Goal: Information Seeking & Learning: Learn about a topic

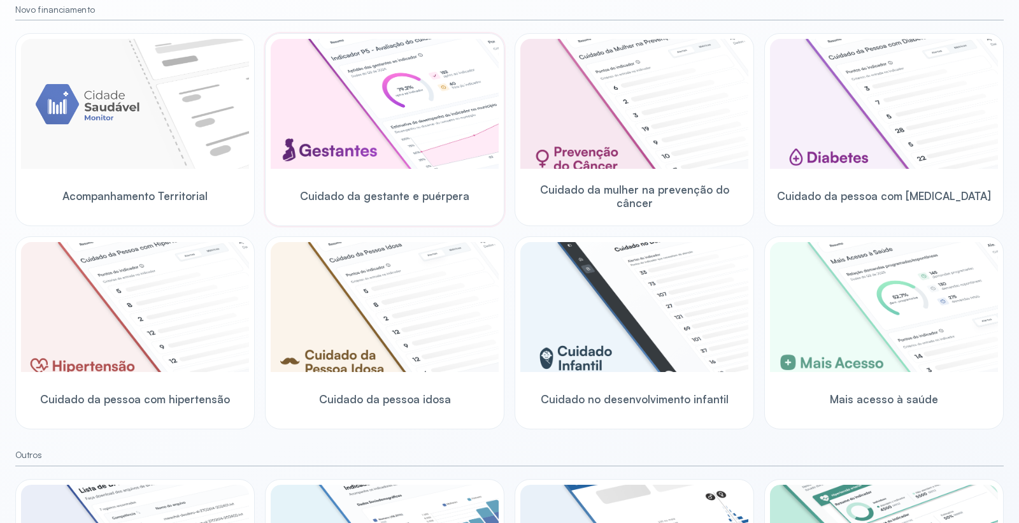
scroll to position [41, 0]
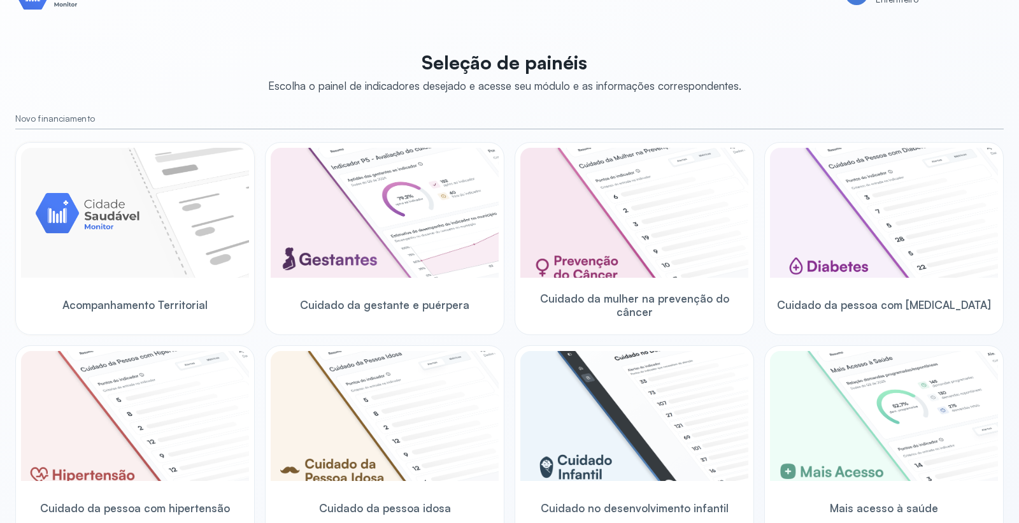
click at [168, 195] on img at bounding box center [135, 213] width 228 height 130
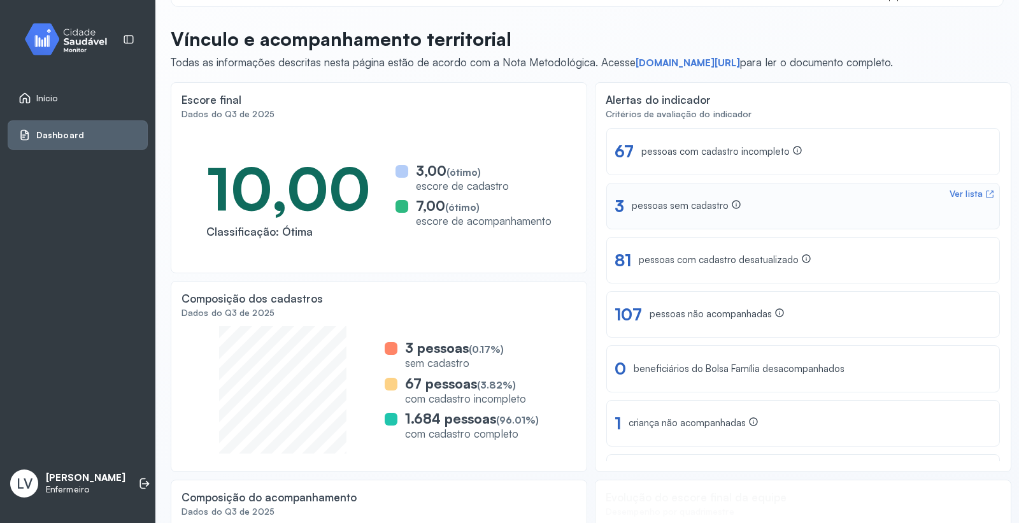
click at [677, 205] on div "pessoas sem cadastro" at bounding box center [687, 205] width 110 height 13
click at [690, 212] on div "pessoas sem cadastro" at bounding box center [687, 205] width 110 height 13
click at [46, 94] on span "Início" at bounding box center [47, 98] width 22 height 11
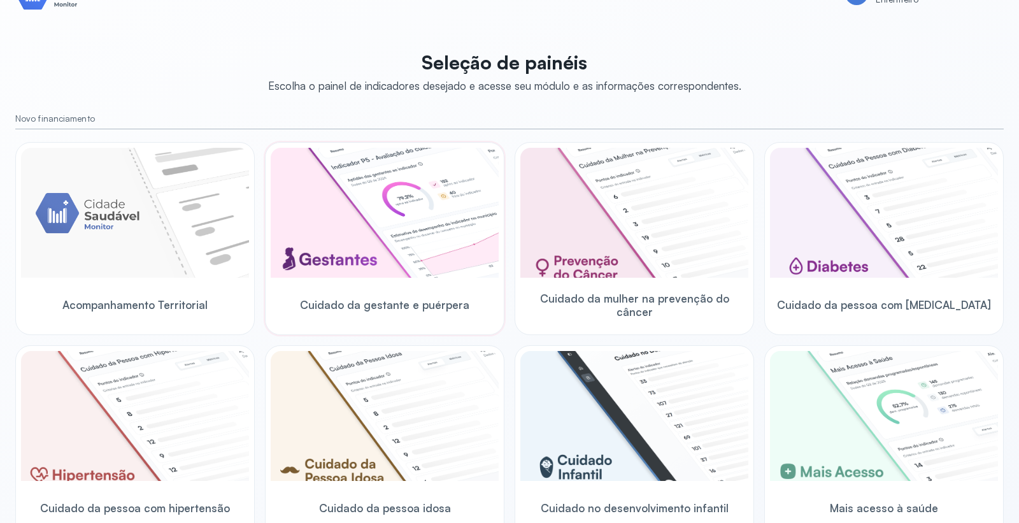
scroll to position [324, 0]
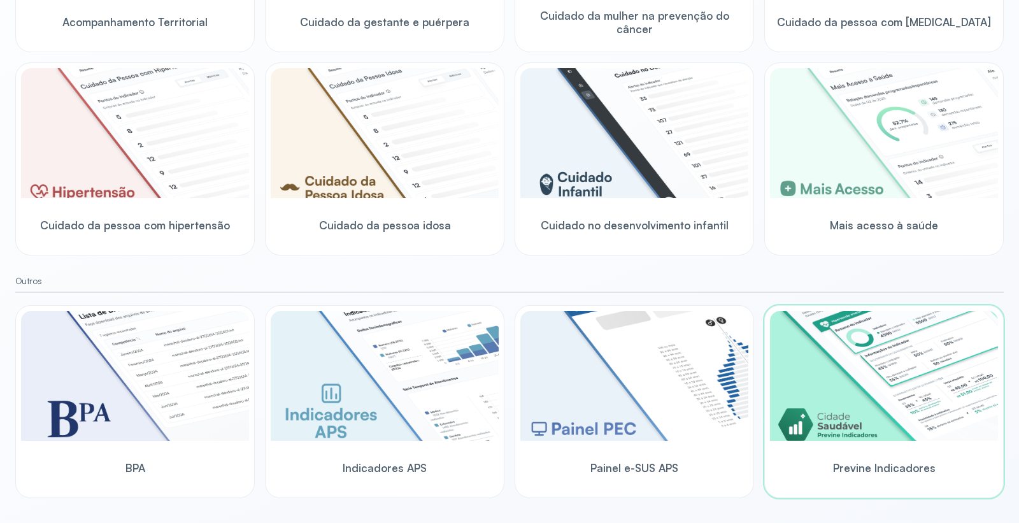
click at [872, 349] on img at bounding box center [884, 376] width 228 height 130
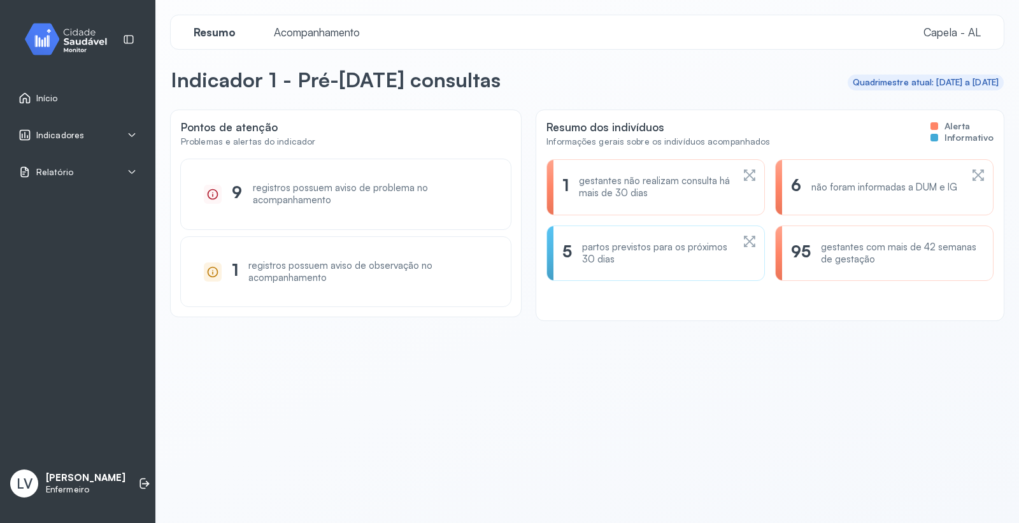
click at [70, 138] on span "Indicadores" at bounding box center [60, 135] width 48 height 11
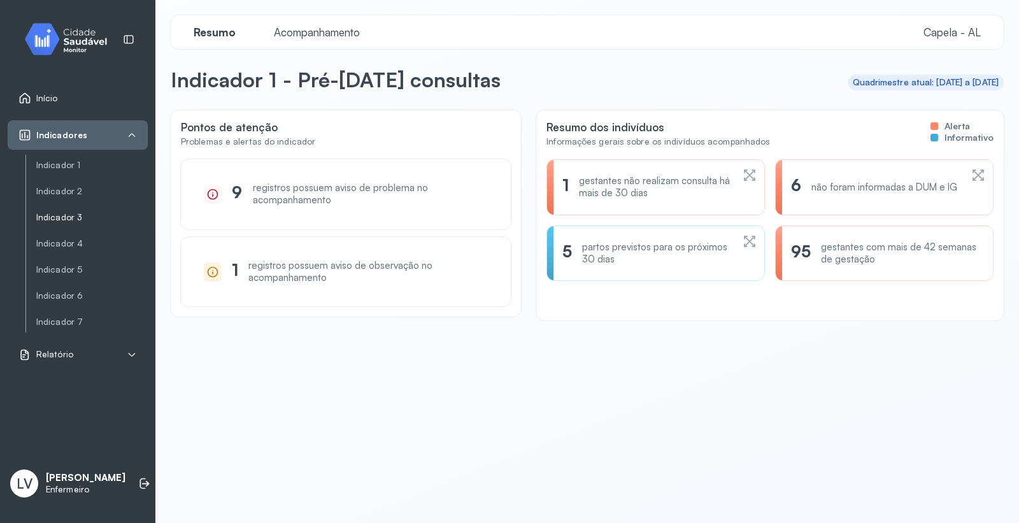
click at [72, 217] on link "Indicador 3" at bounding box center [92, 217] width 112 height 11
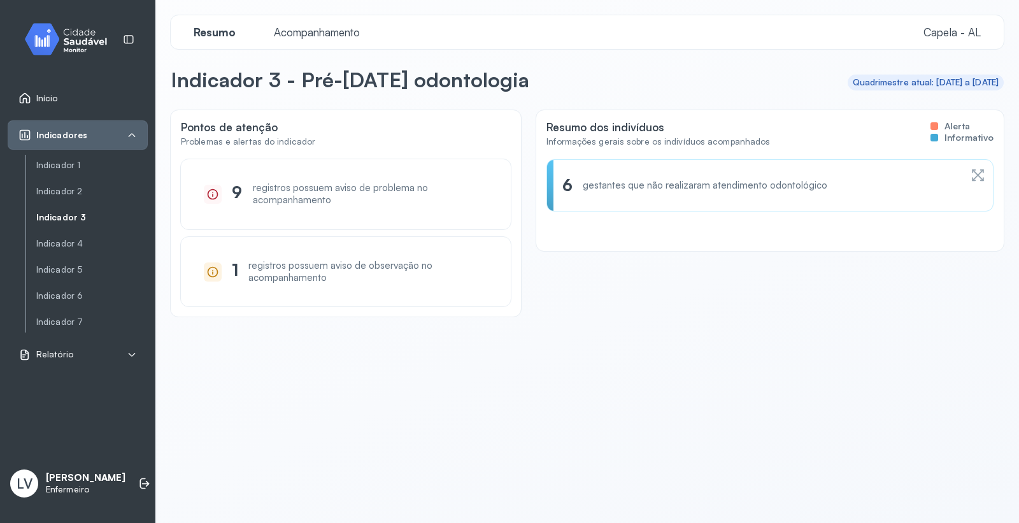
click at [315, 39] on div "Acompanhamento" at bounding box center [317, 31] width 112 height 13
click at [310, 32] on span "Acompanhamento" at bounding box center [316, 31] width 101 height 13
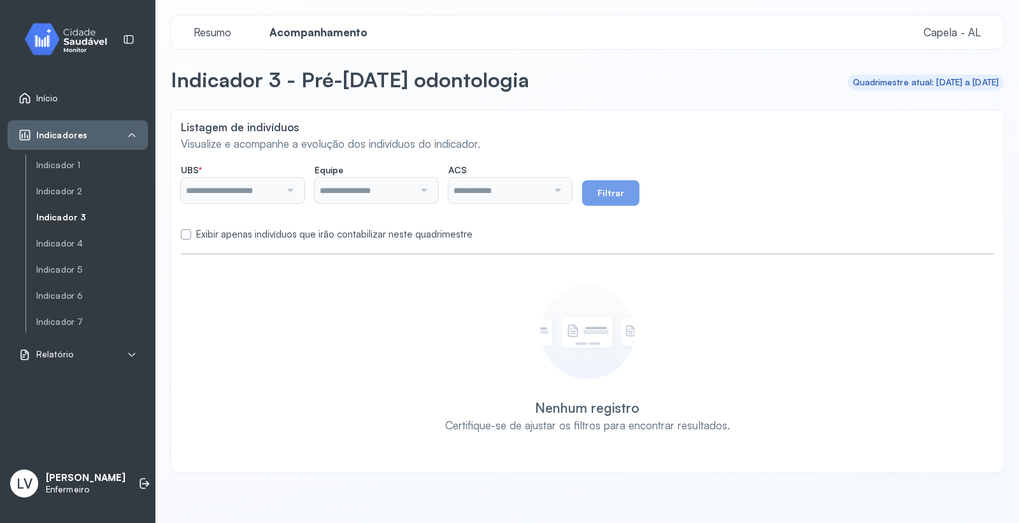
type input "*******"
type input "**********"
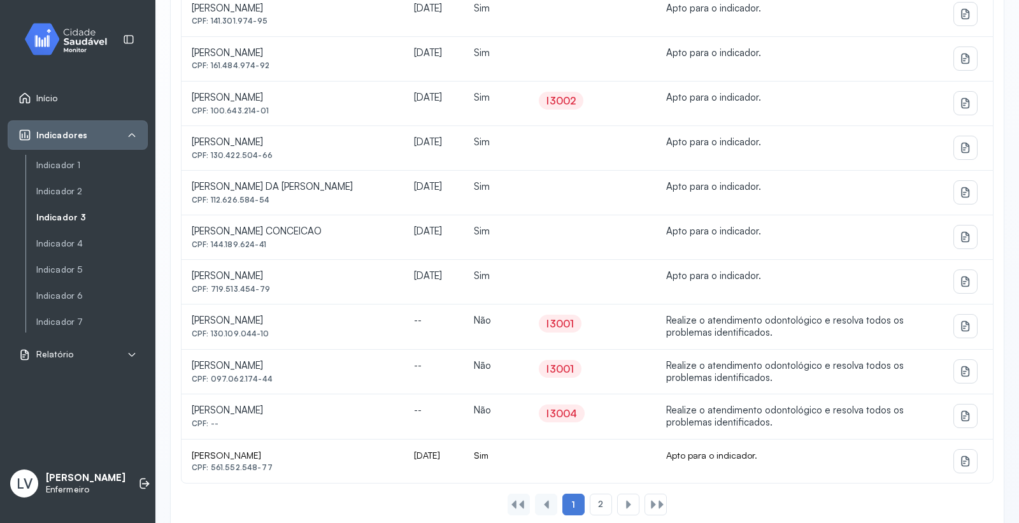
scroll to position [770, 0]
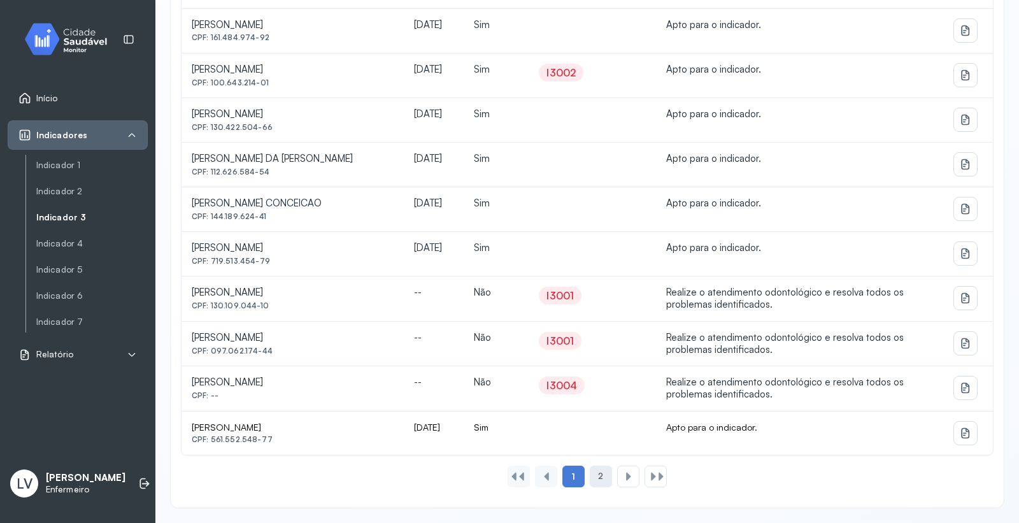
click at [601, 475] on div "2" at bounding box center [601, 477] width 22 height 22
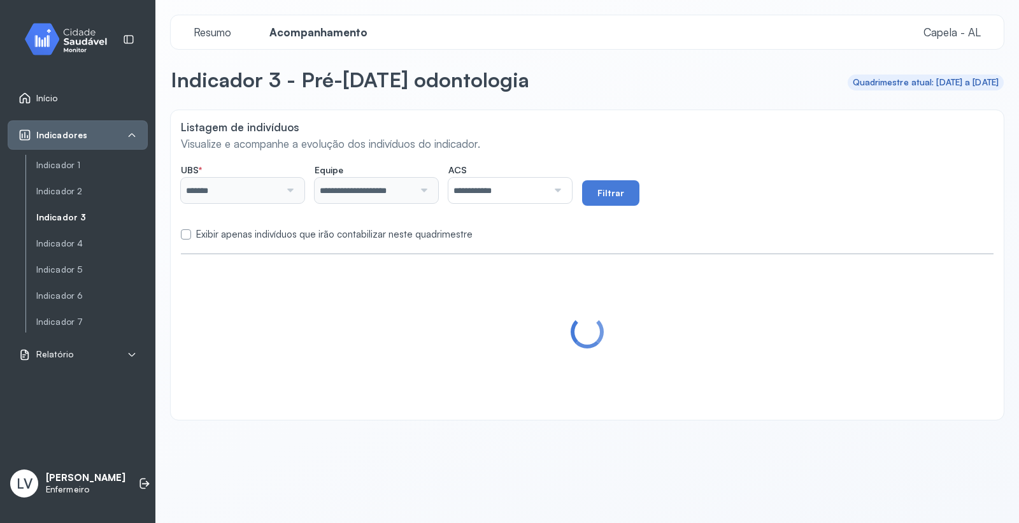
scroll to position [0, 0]
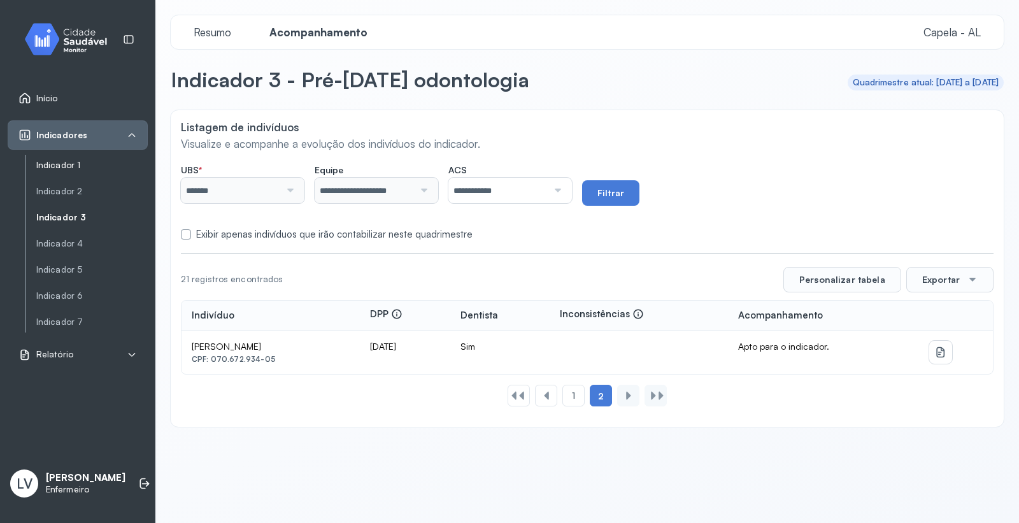
click at [71, 167] on link "Indicador 1" at bounding box center [92, 165] width 112 height 11
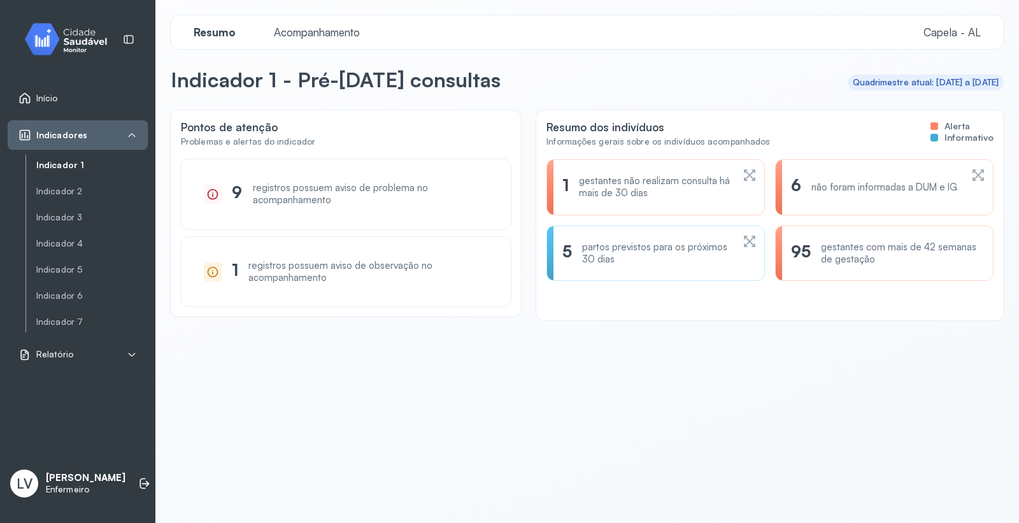
click at [960, 26] on span "Capela - AL" at bounding box center [952, 31] width 57 height 13
click at [140, 483] on icon at bounding box center [143, 484] width 6 height 11
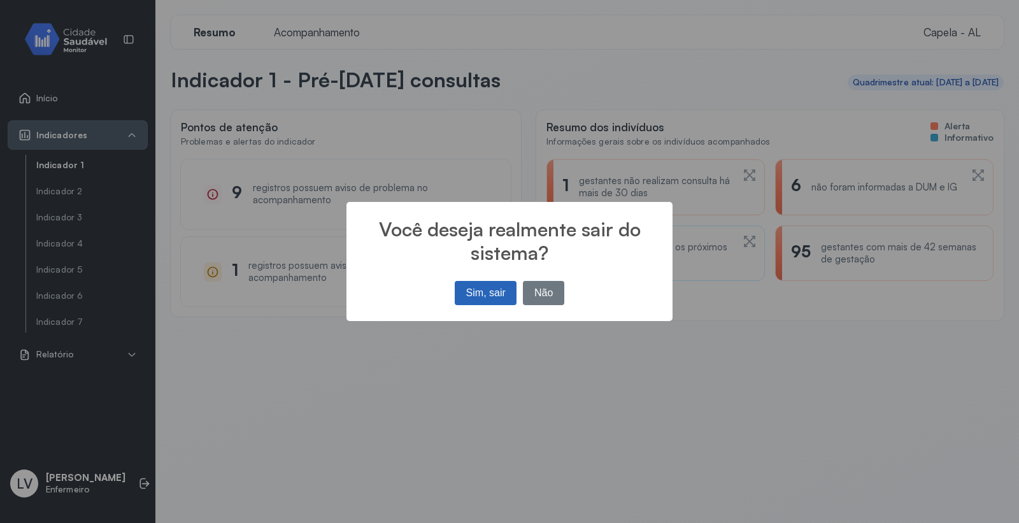
click at [497, 282] on button "Sim, sair" at bounding box center [486, 293] width 62 height 24
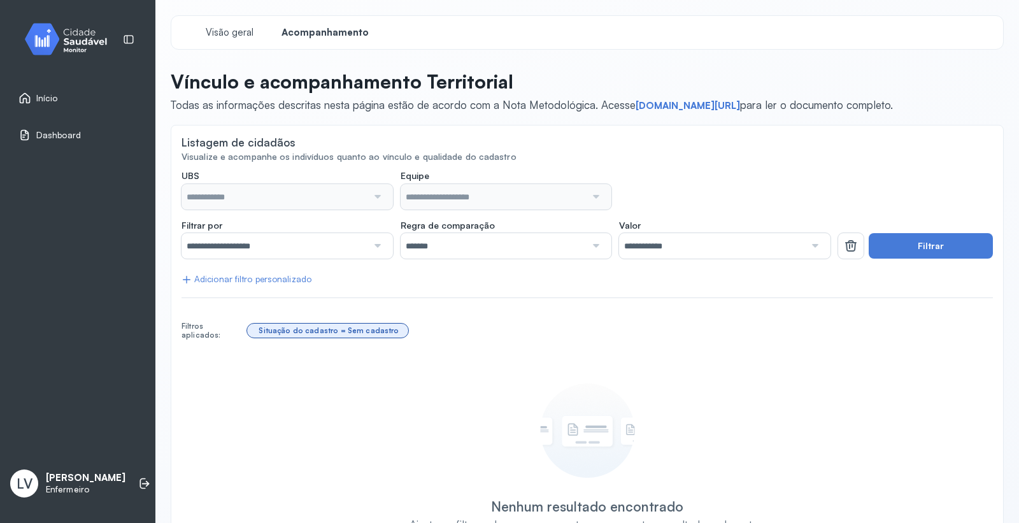
click at [338, 241] on input "**********" at bounding box center [275, 245] width 186 height 25
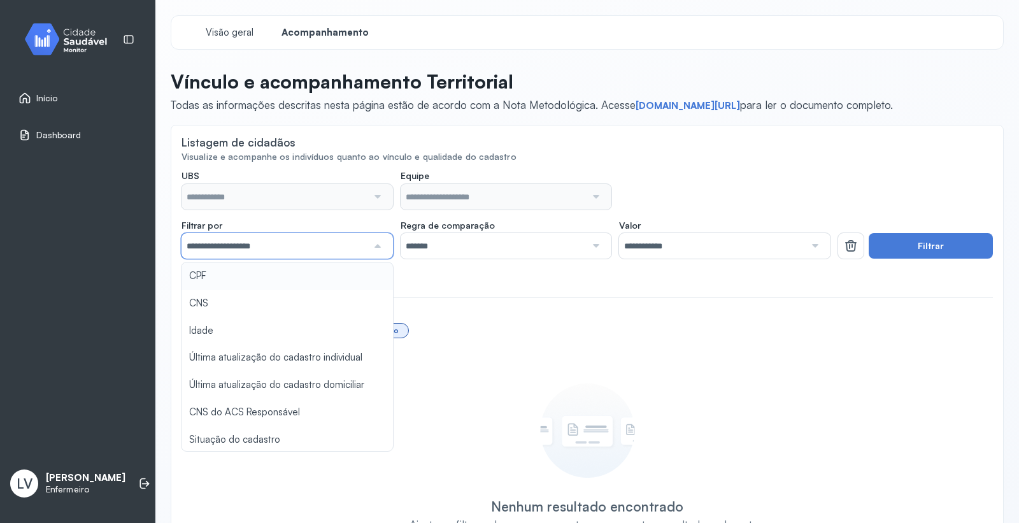
type input "*******"
type input "**********"
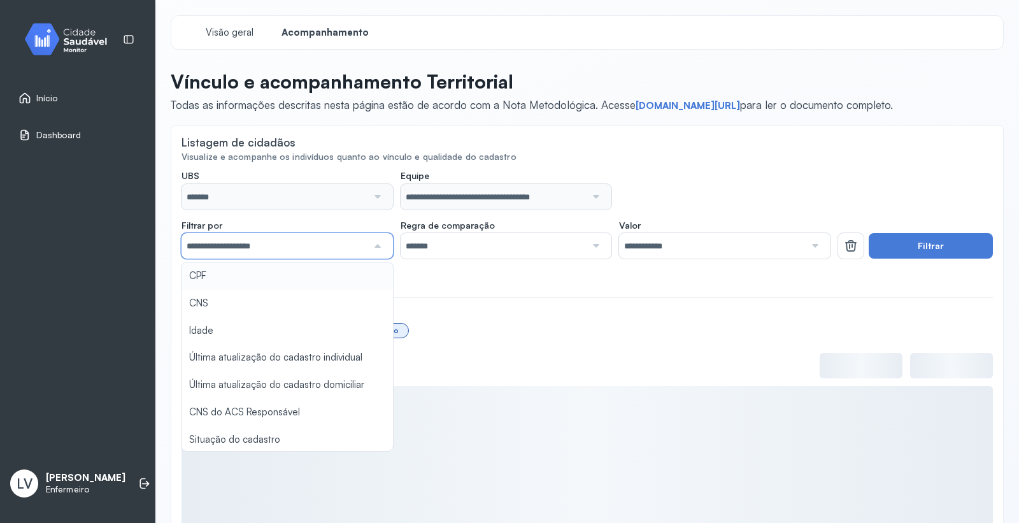
click at [480, 282] on div "**********" at bounding box center [588, 373] width 812 height 407
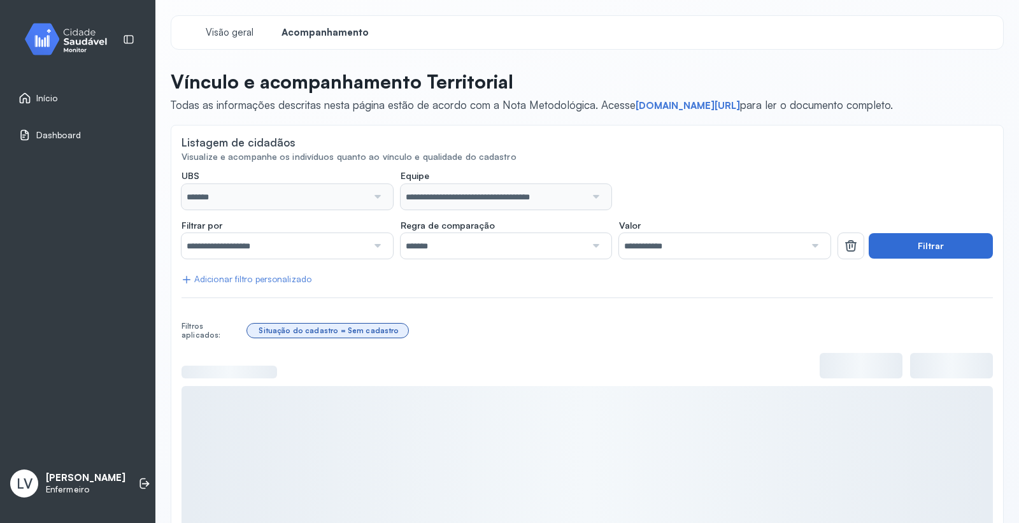
click at [903, 247] on button "Filtrar" at bounding box center [931, 245] width 124 height 25
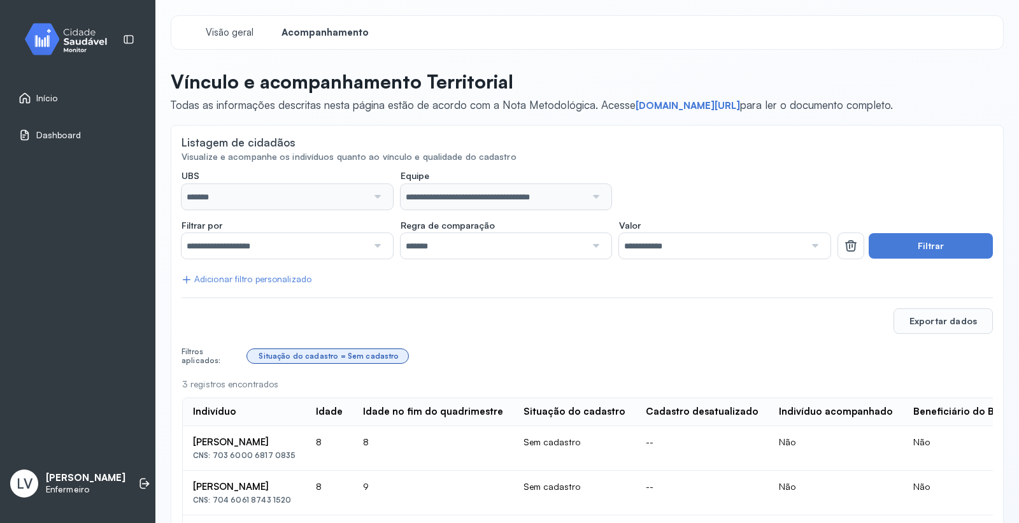
scroll to position [67, 0]
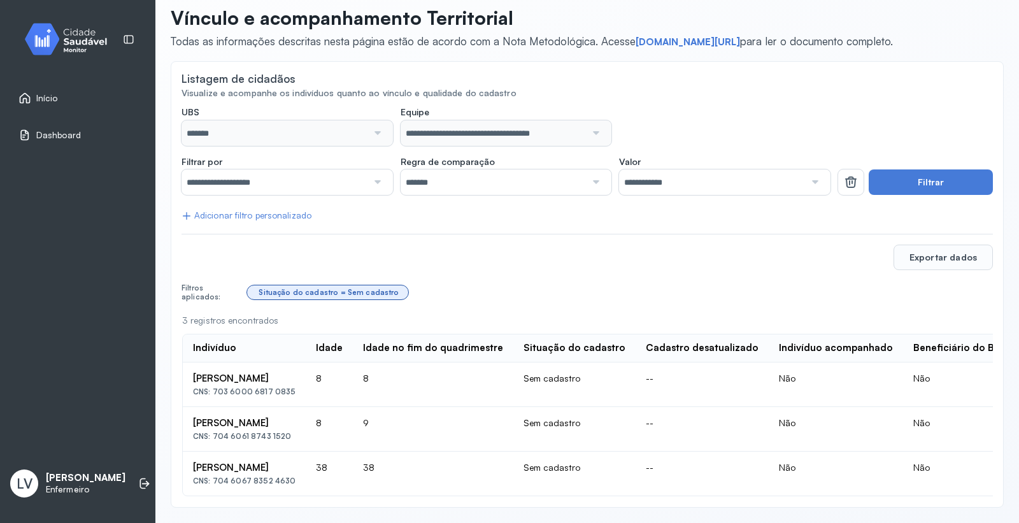
drag, startPoint x: 364, startPoint y: 373, endPoint x: 188, endPoint y: 375, distance: 175.9
click at [188, 375] on td "[PERSON_NAME] CNS: 703 6000 6817 0835" at bounding box center [244, 385] width 123 height 45
copy div "[PERSON_NAME]"
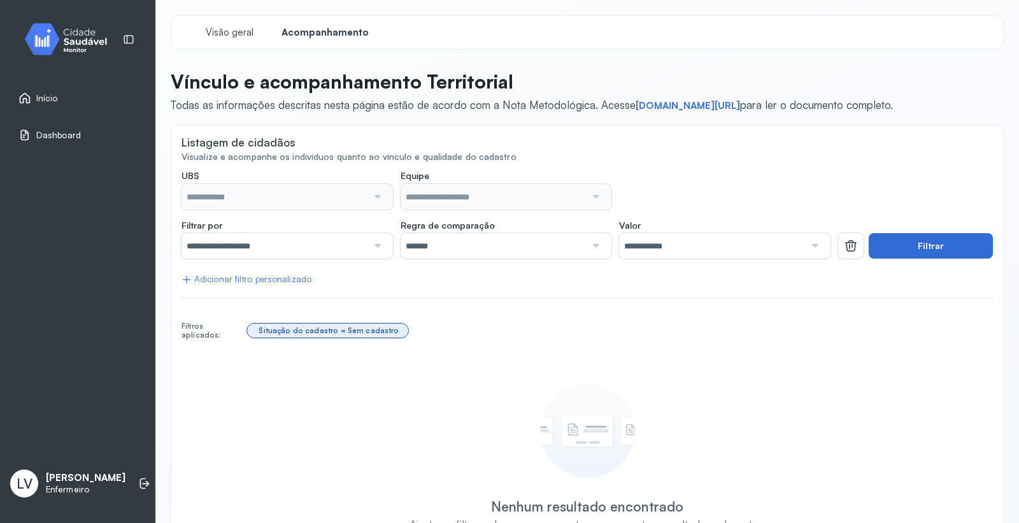
click at [901, 238] on button "Filtrar" at bounding box center [931, 245] width 124 height 25
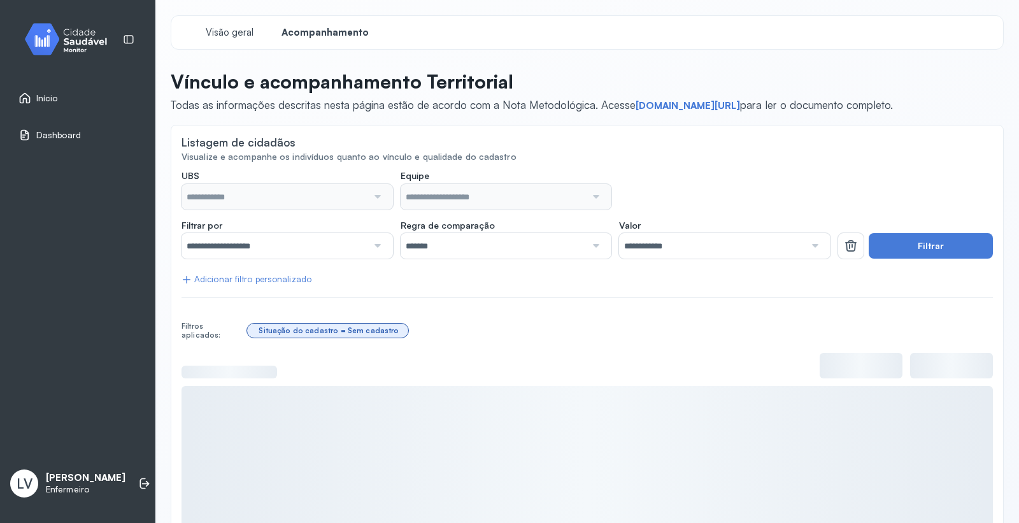
type input "*******"
type input "**********"
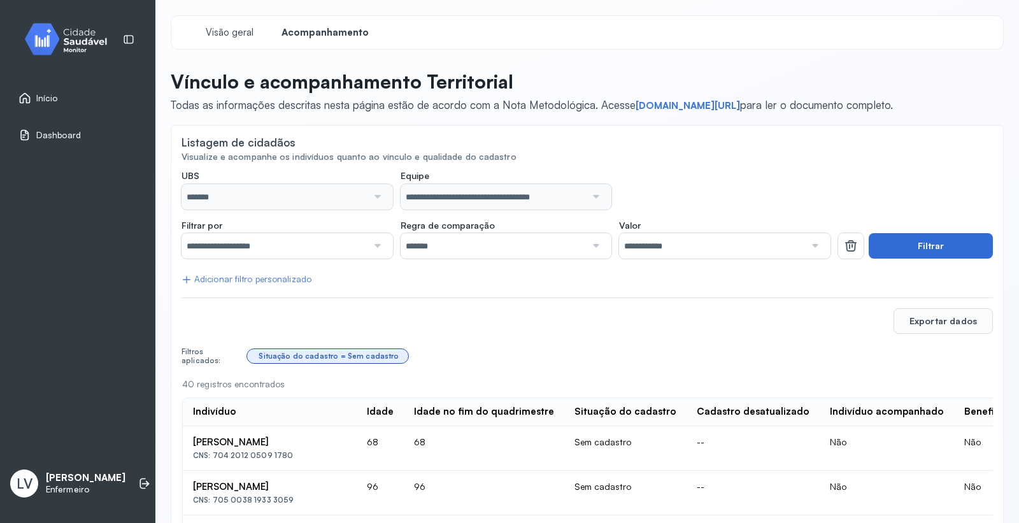
click at [909, 244] on button "Filtrar" at bounding box center [931, 245] width 124 height 25
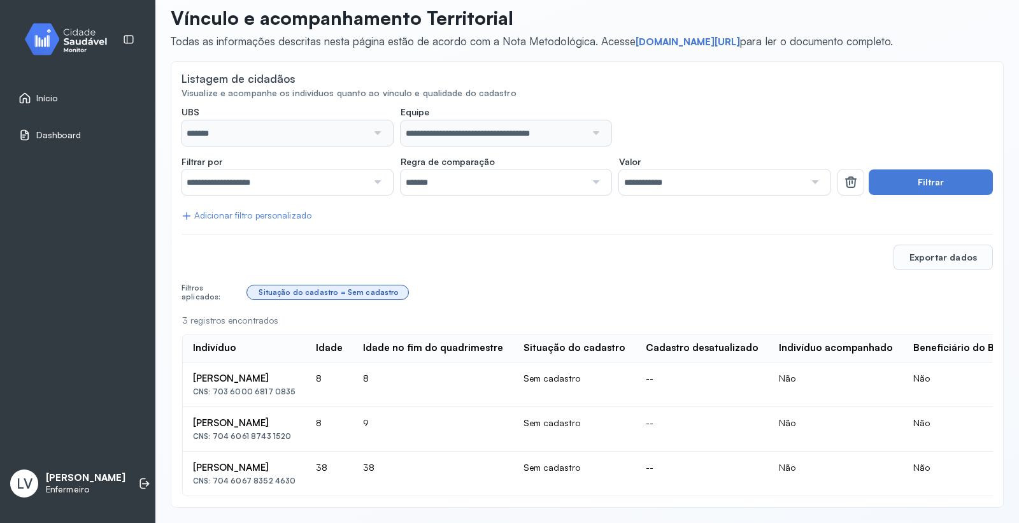
scroll to position [78, 0]
drag, startPoint x: 333, startPoint y: 408, endPoint x: 191, endPoint y: 408, distance: 141.5
click at [191, 408] on td "Artur Miguel Da Silva Correia CNS: 704 6061 8743 1520" at bounding box center [244, 429] width 123 height 45
copy div "Artur Miguel Da Silva Correia"
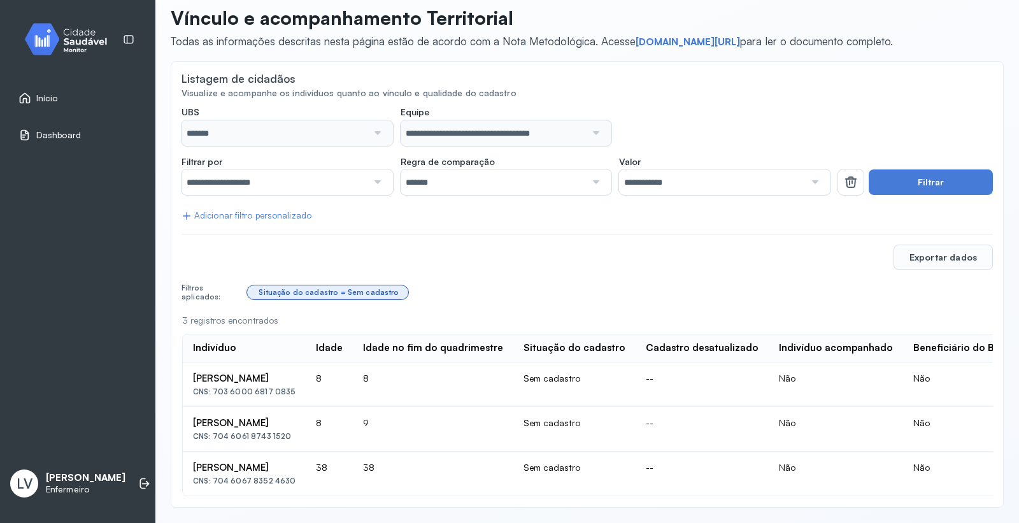
drag, startPoint x: 328, startPoint y: 454, endPoint x: 188, endPoint y: 459, distance: 139.7
click at [188, 459] on td "Maria Marcia Ferreira Da Silva CNS: 704 6067 8352 4630" at bounding box center [244, 474] width 123 height 44
copy div "Maria Marcia Ferreira Da Silva"
click at [466, 284] on div "Situação do cadastro = Sem cadastro" at bounding box center [620, 292] width 746 height 24
click at [52, 85] on div "Início" at bounding box center [78, 97] width 140 height 29
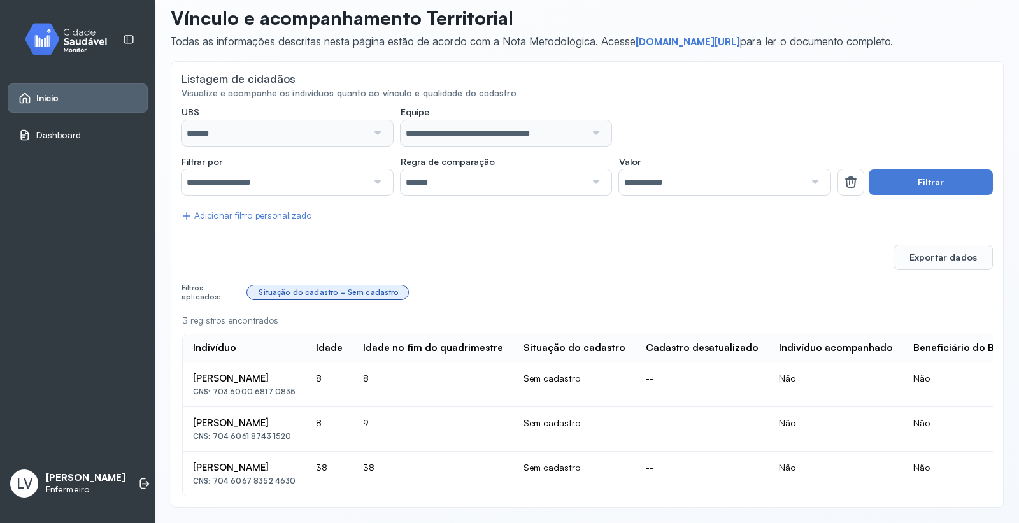
click at [49, 96] on span "Início" at bounding box center [47, 98] width 23 height 11
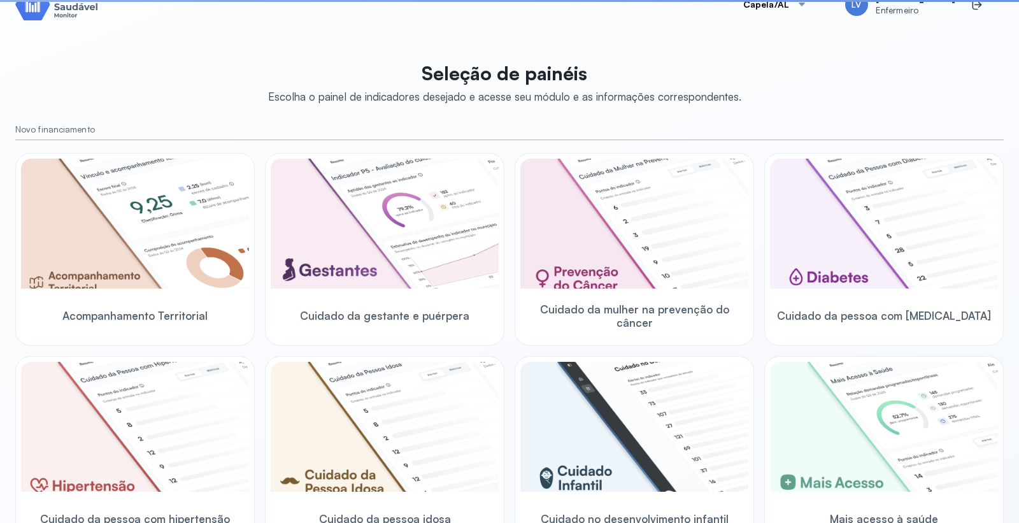
scroll to position [78, 0]
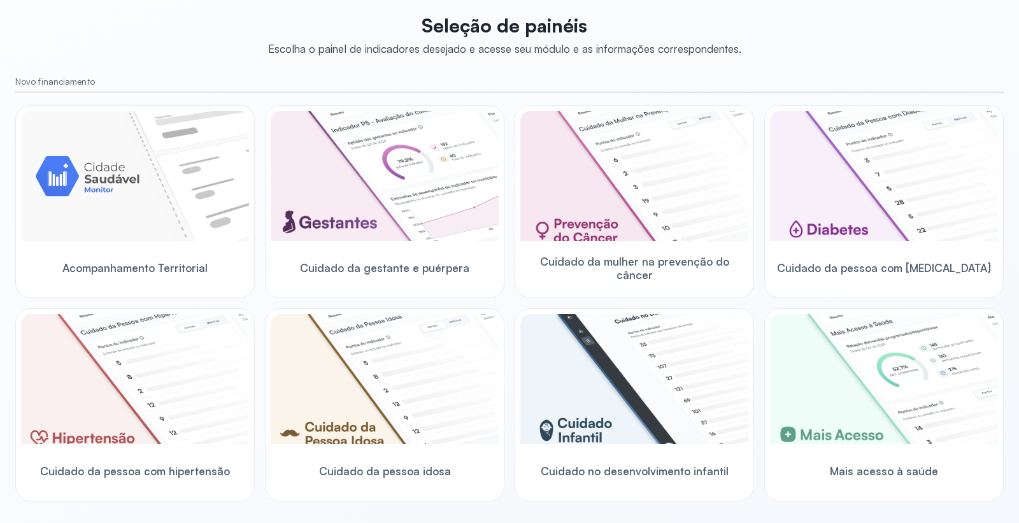
click at [158, 193] on img at bounding box center [135, 176] width 228 height 130
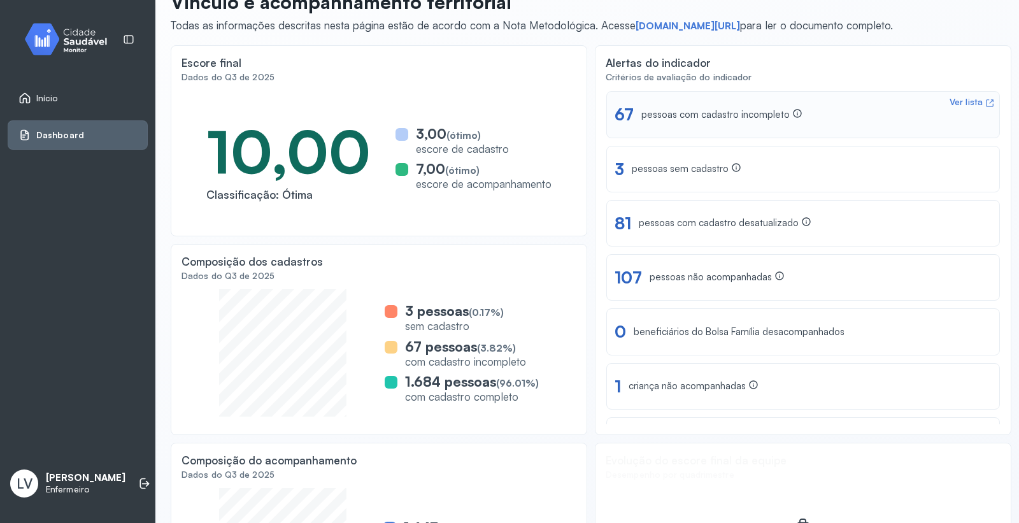
click at [690, 110] on div "pessoas com cadastro incompleto" at bounding box center [722, 114] width 161 height 13
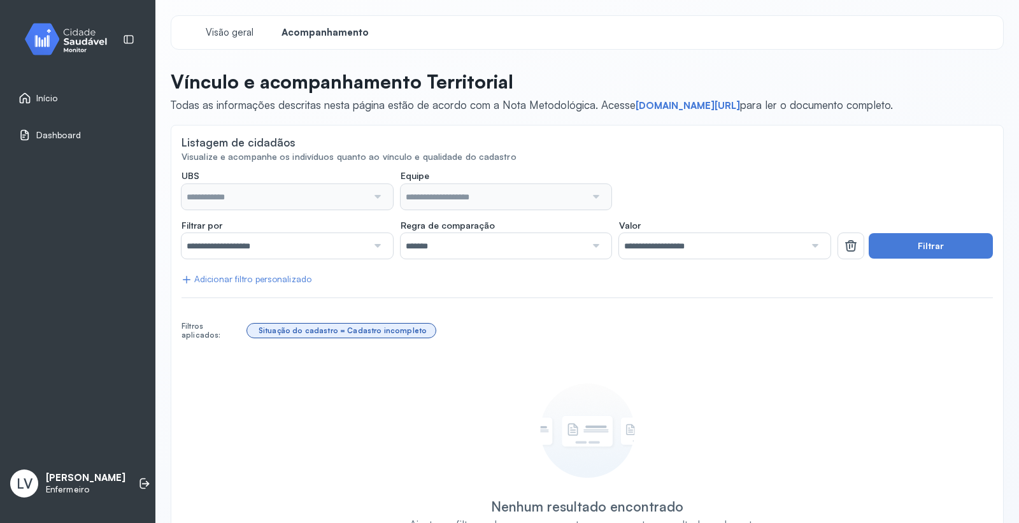
type input "*******"
type input "**********"
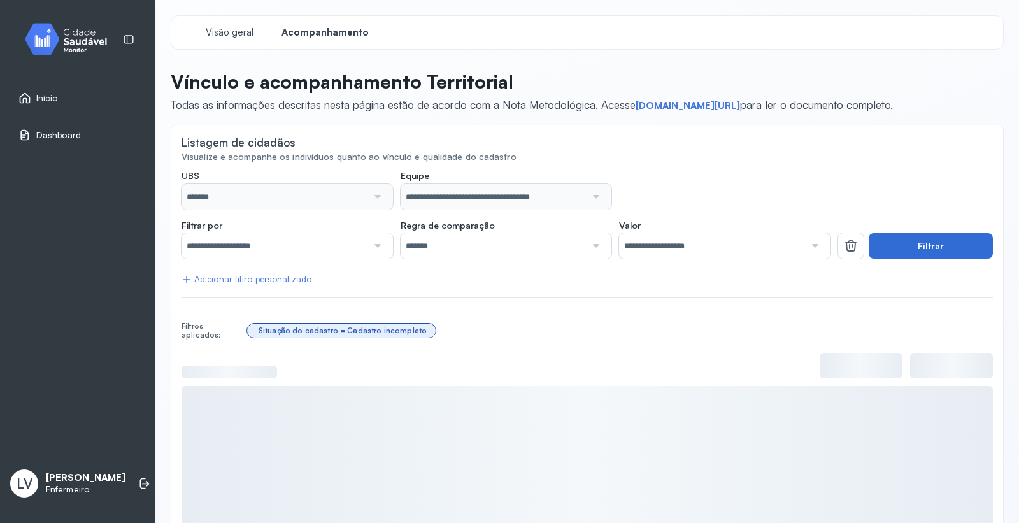
click at [894, 244] on button "Filtrar" at bounding box center [931, 245] width 124 height 25
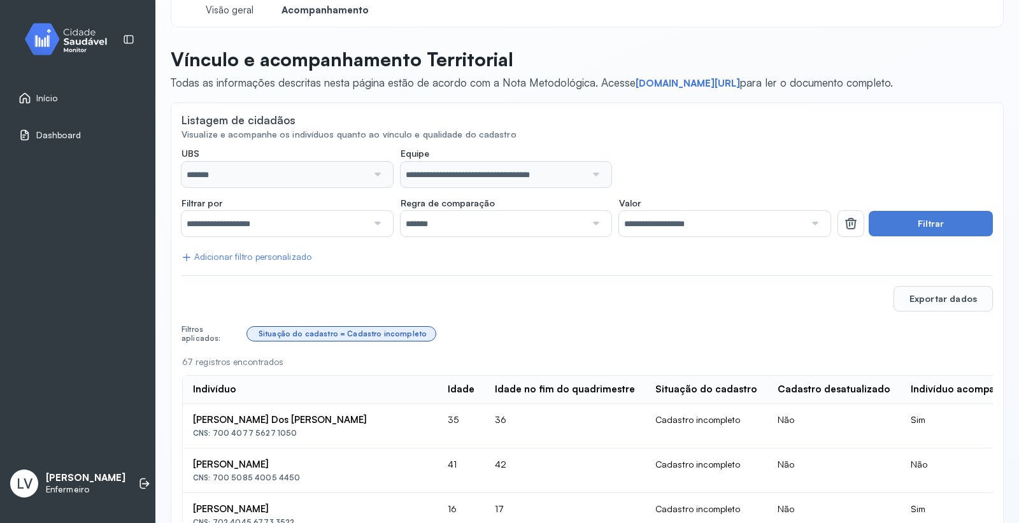
scroll to position [20, 0]
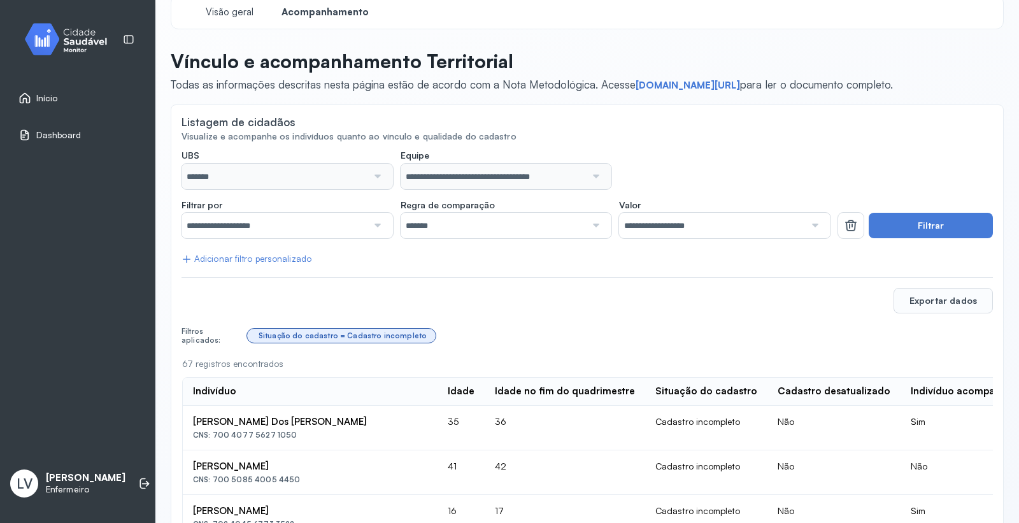
click at [66, 103] on link "Início" at bounding box center [77, 98] width 119 height 13
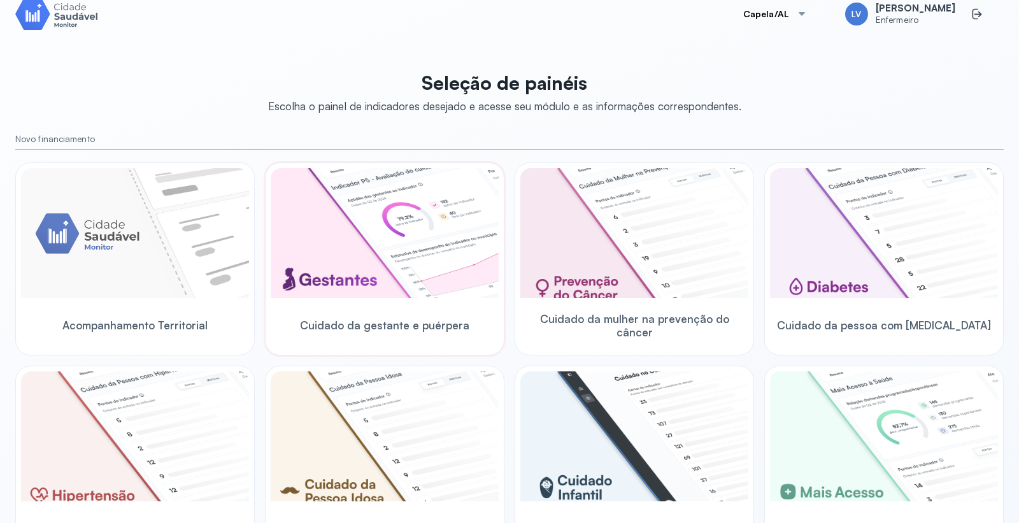
click at [447, 240] on img at bounding box center [385, 233] width 228 height 130
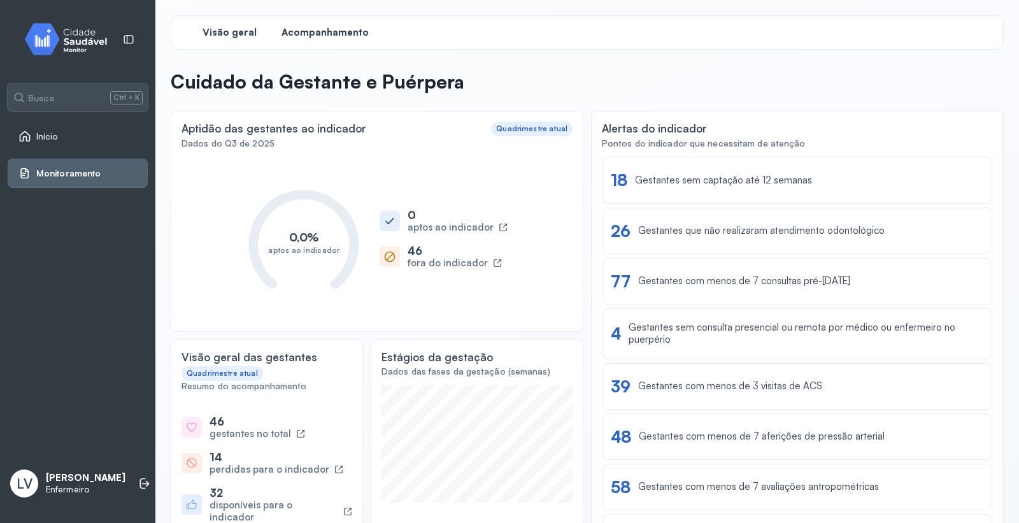
click at [338, 36] on span "Acompanhamento" at bounding box center [325, 33] width 87 height 12
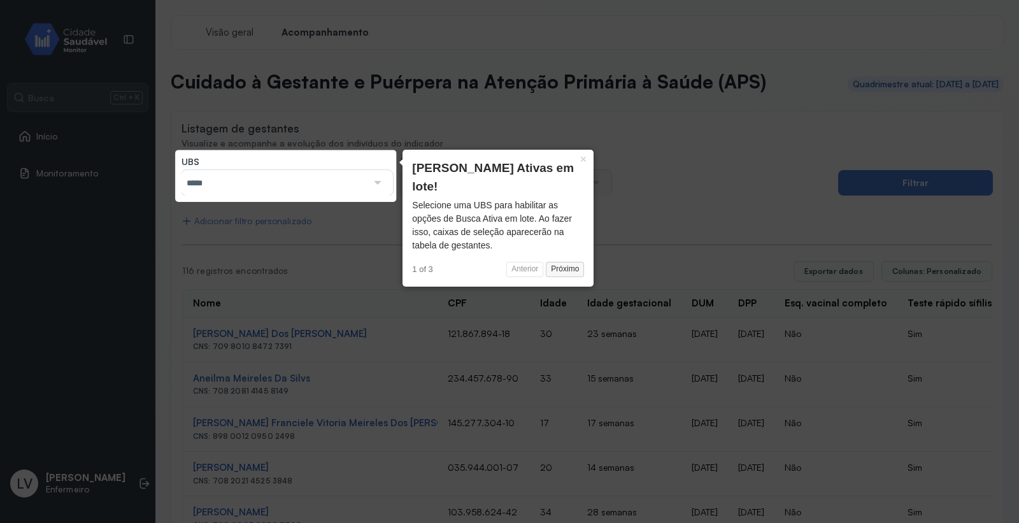
click at [561, 262] on button "Próximo" at bounding box center [565, 269] width 38 height 15
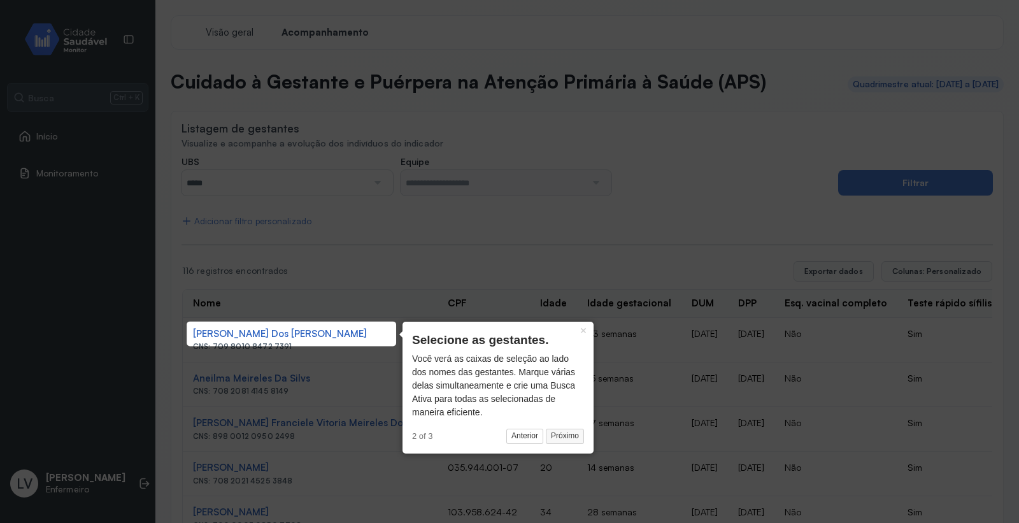
click at [570, 433] on button "Próximo" at bounding box center [565, 436] width 38 height 15
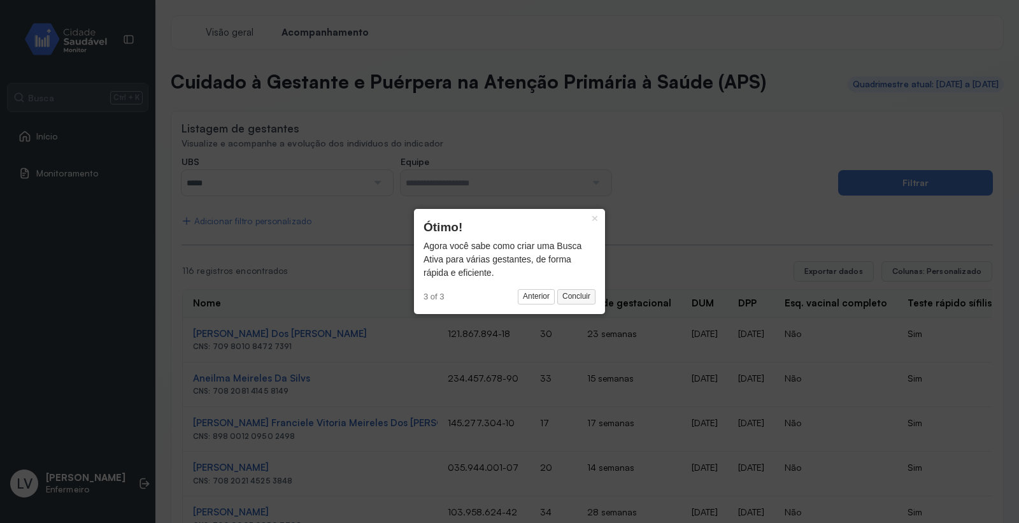
click at [590, 303] on button "Concluir" at bounding box center [577, 296] width 38 height 15
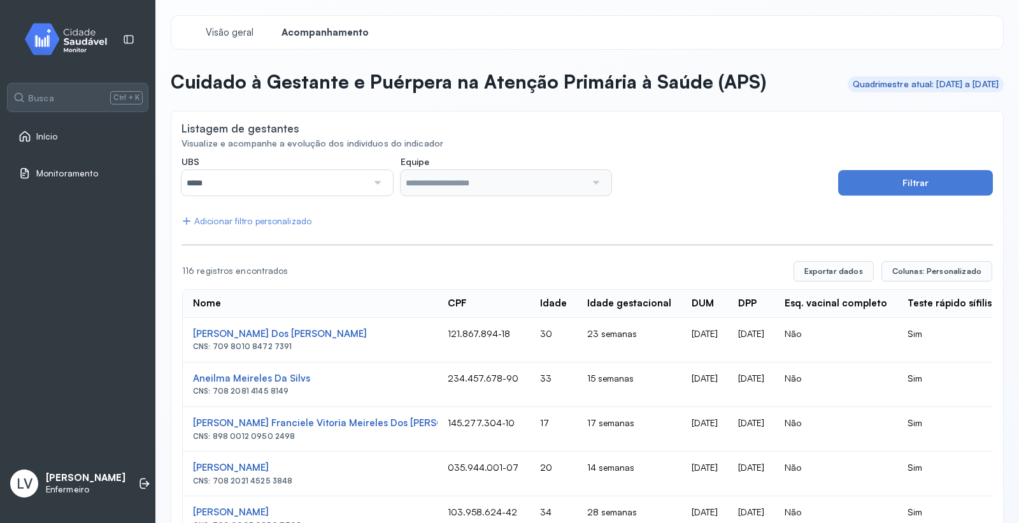
click at [303, 176] on input "*****" at bounding box center [275, 182] width 186 height 25
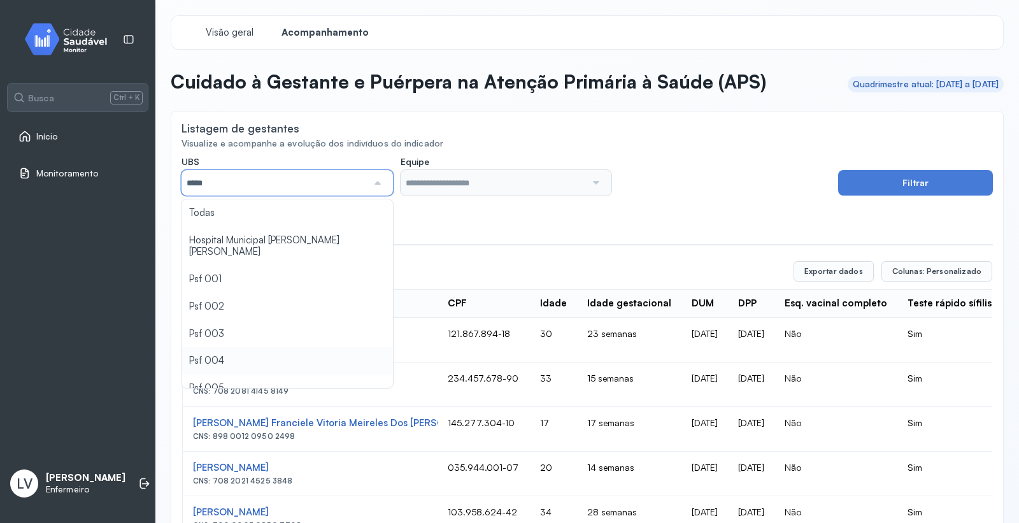
type input "*****"
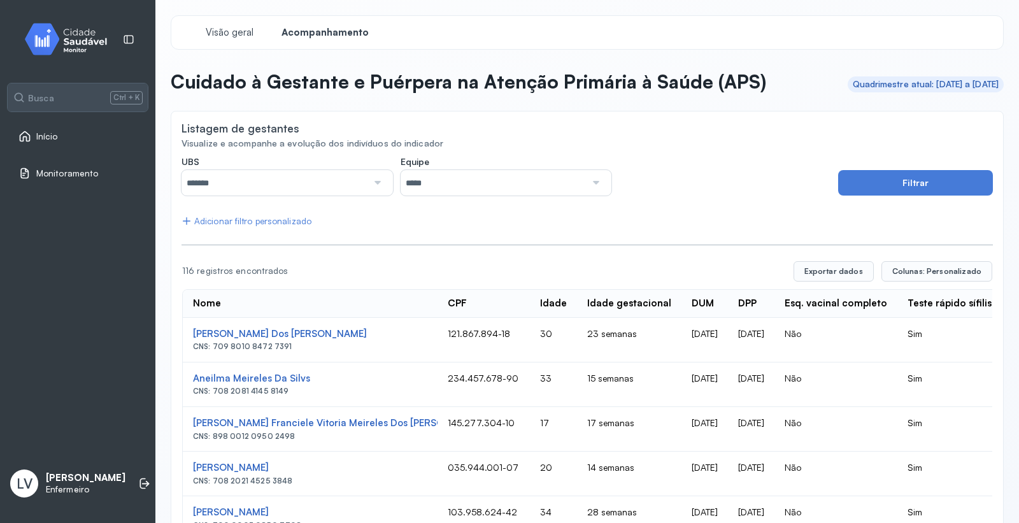
click at [873, 186] on button "Filtrar" at bounding box center [916, 182] width 155 height 25
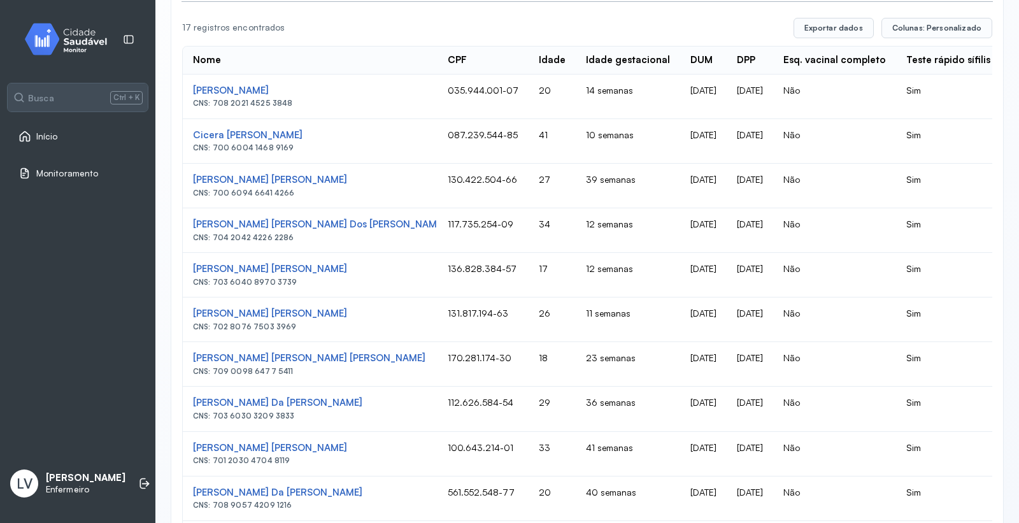
scroll to position [26, 0]
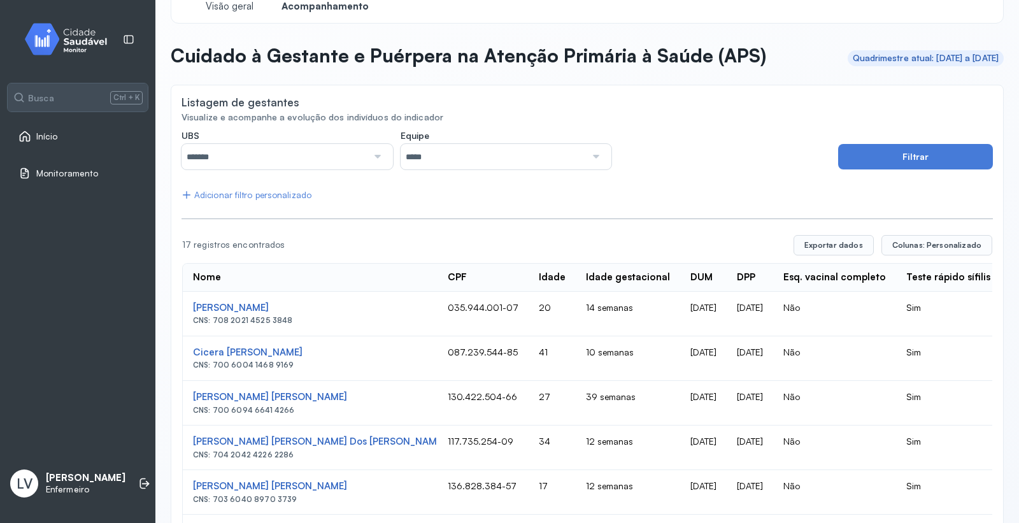
click at [60, 138] on link "Início" at bounding box center [77, 136] width 119 height 13
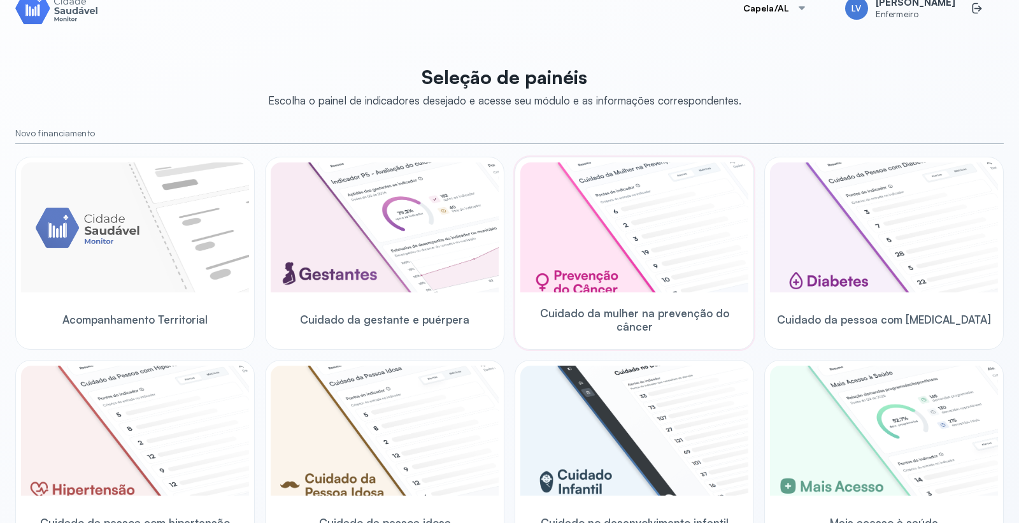
click at [639, 231] on img at bounding box center [635, 227] width 228 height 130
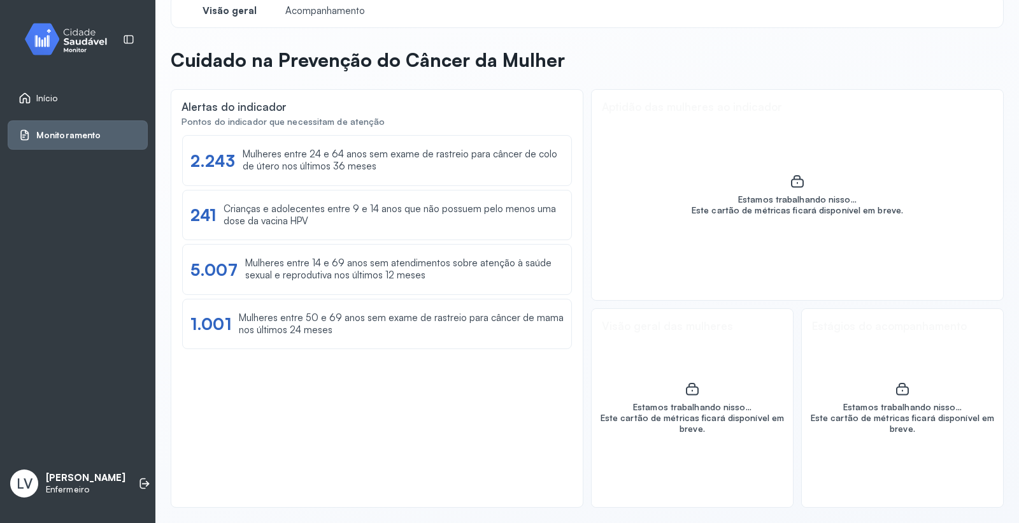
click at [77, 99] on link "Início" at bounding box center [77, 98] width 119 height 13
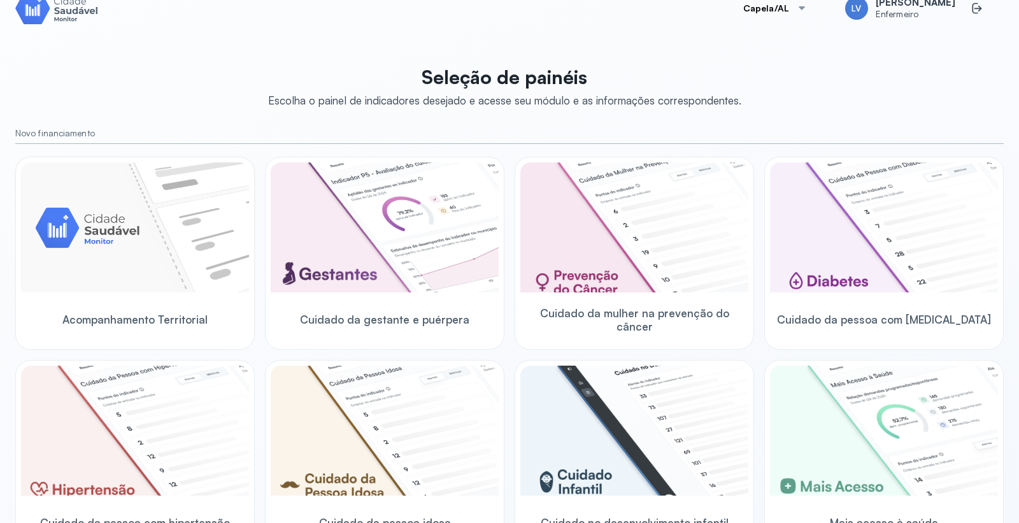
scroll to position [238, 0]
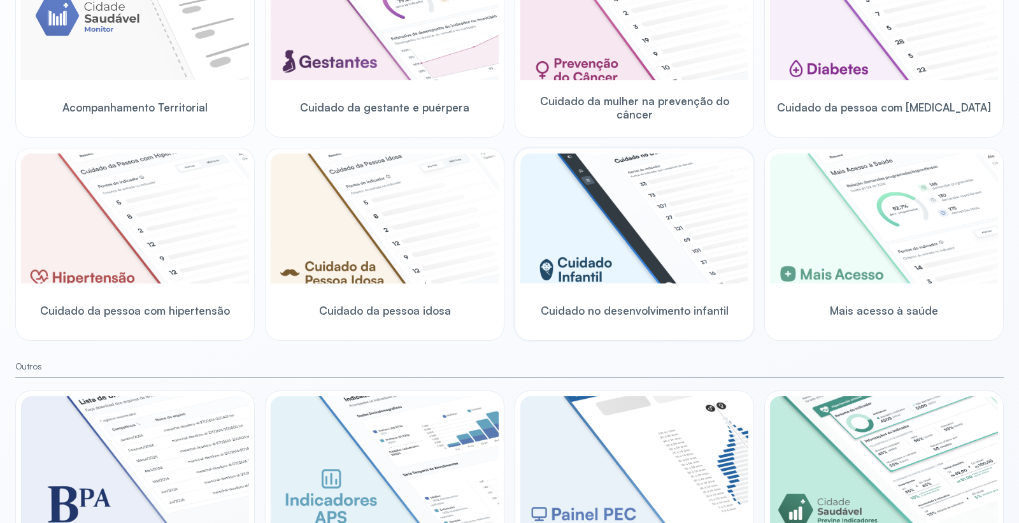
click at [650, 240] on img at bounding box center [635, 219] width 228 height 130
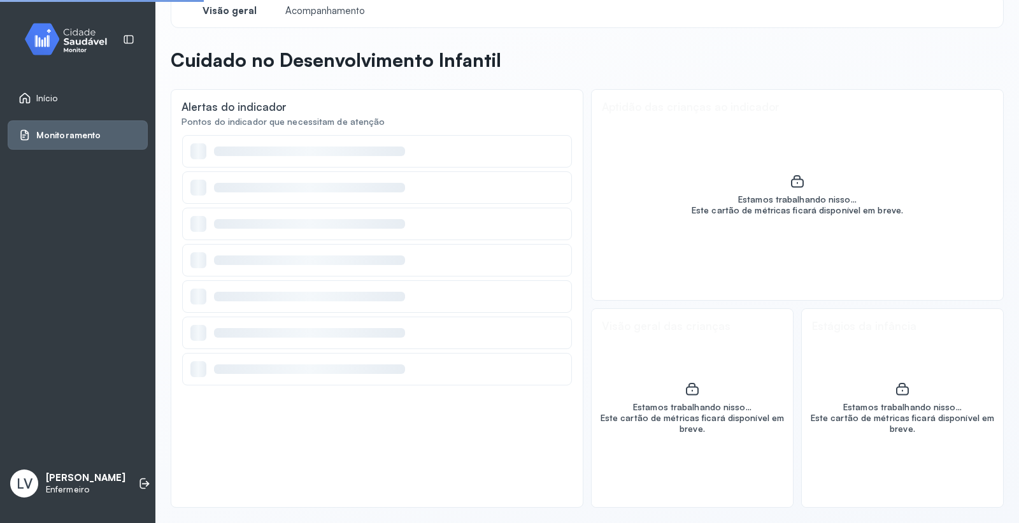
scroll to position [22, 0]
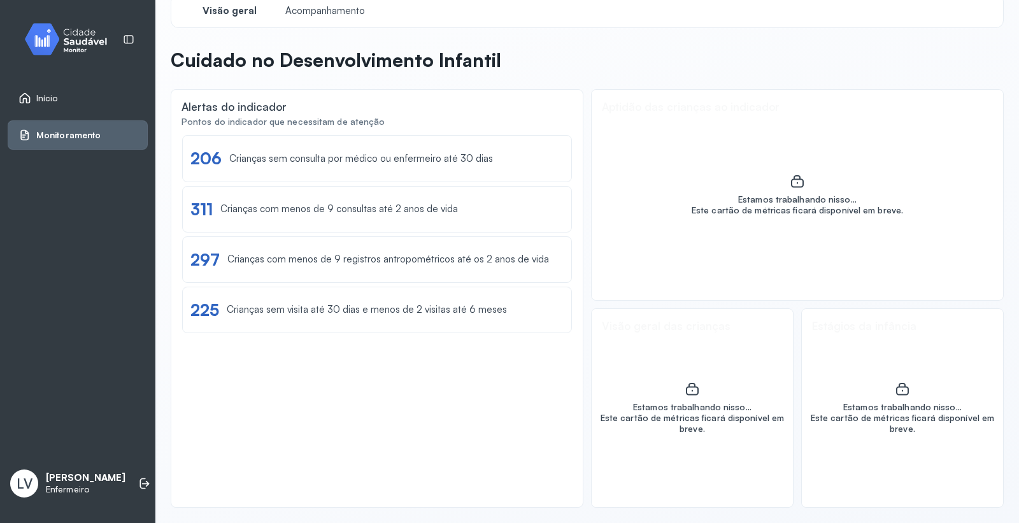
click at [97, 98] on link "Início" at bounding box center [77, 98] width 119 height 13
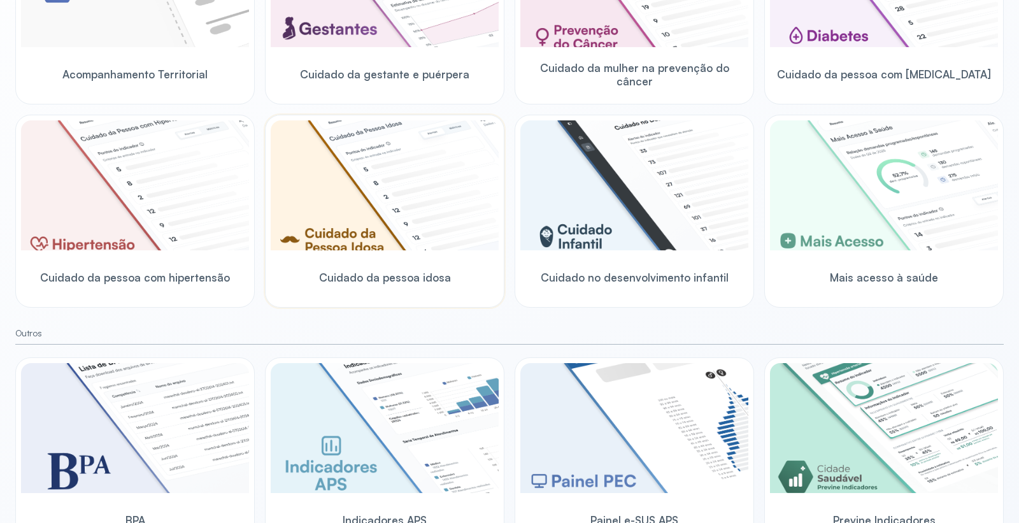
scroll to position [324, 0]
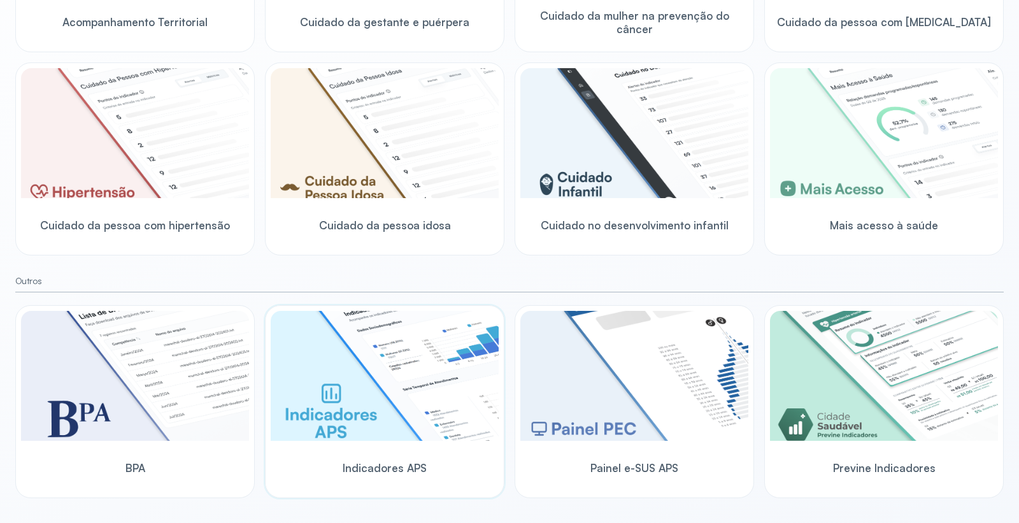
click at [410, 357] on img at bounding box center [385, 376] width 228 height 130
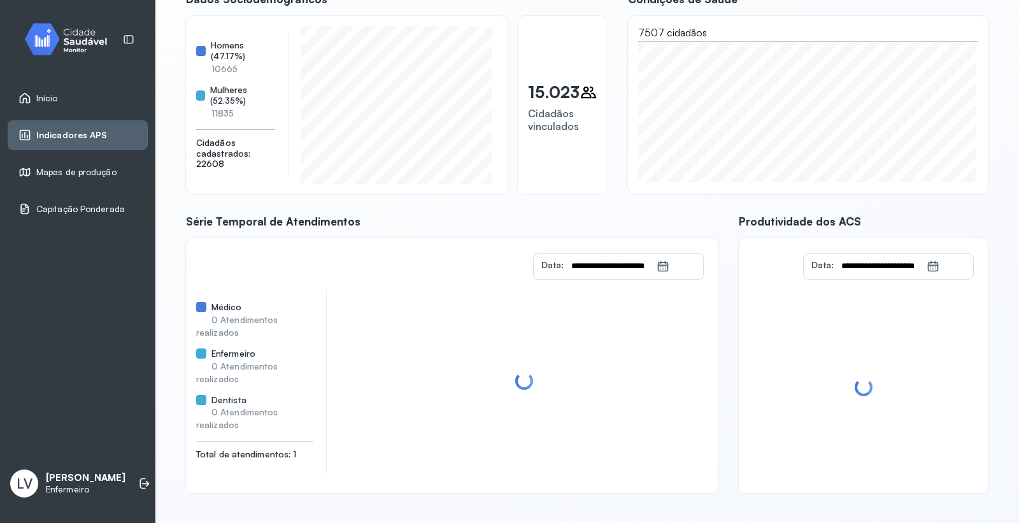
click at [64, 96] on link "Início" at bounding box center [77, 98] width 119 height 13
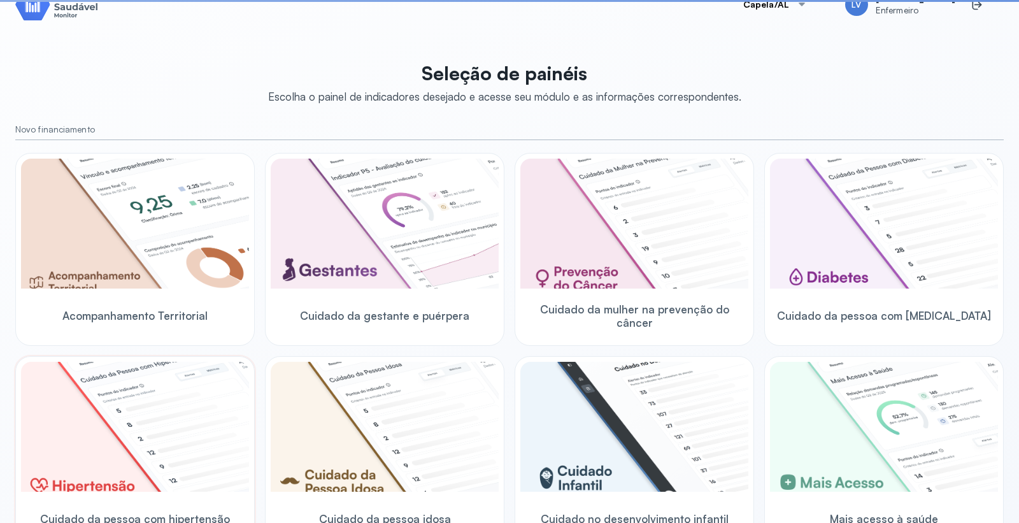
scroll to position [324, 0]
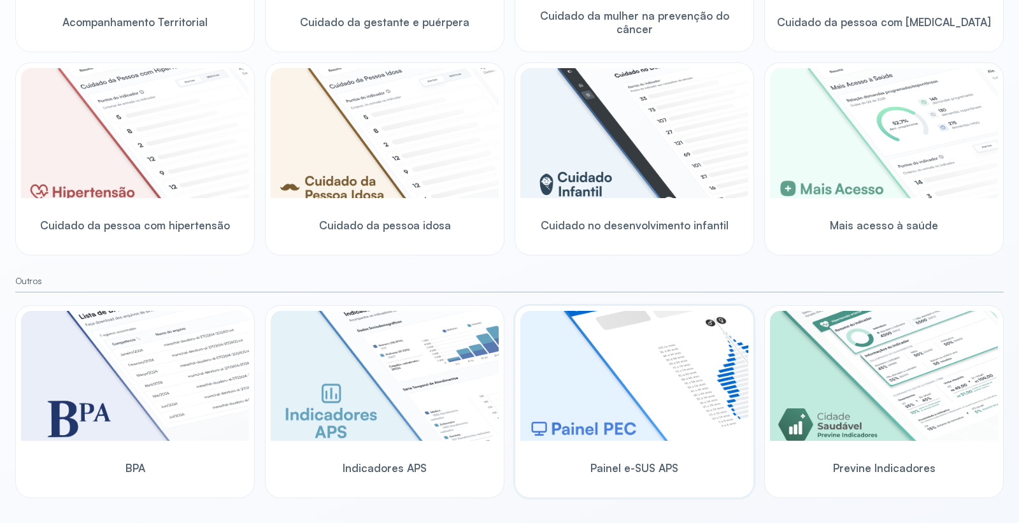
click at [644, 373] on img at bounding box center [635, 376] width 228 height 130
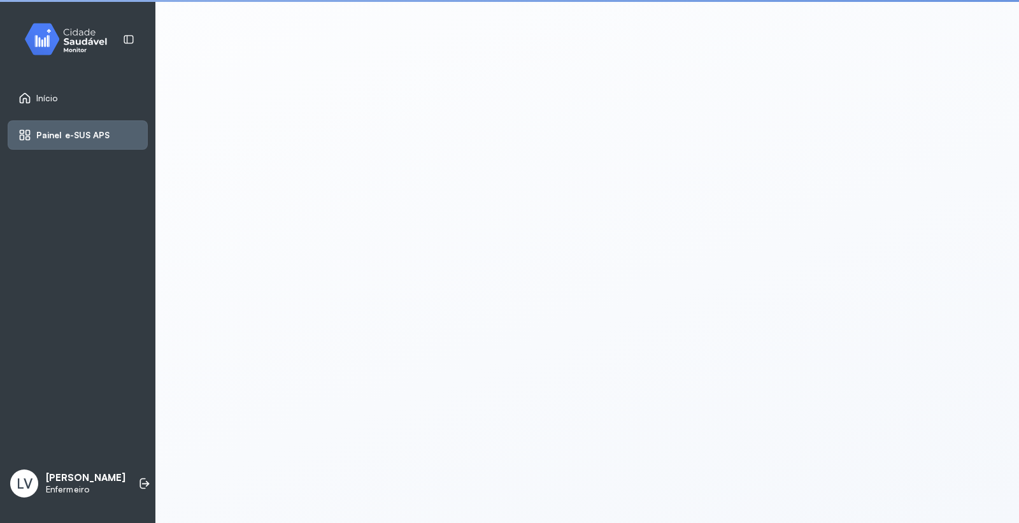
scroll to position [2, 0]
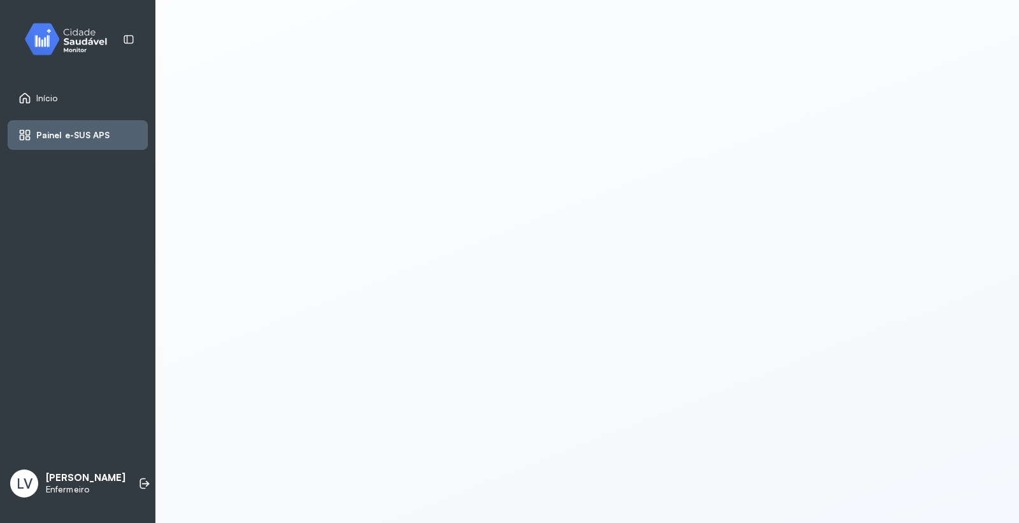
click at [75, 105] on div "Início" at bounding box center [78, 97] width 140 height 29
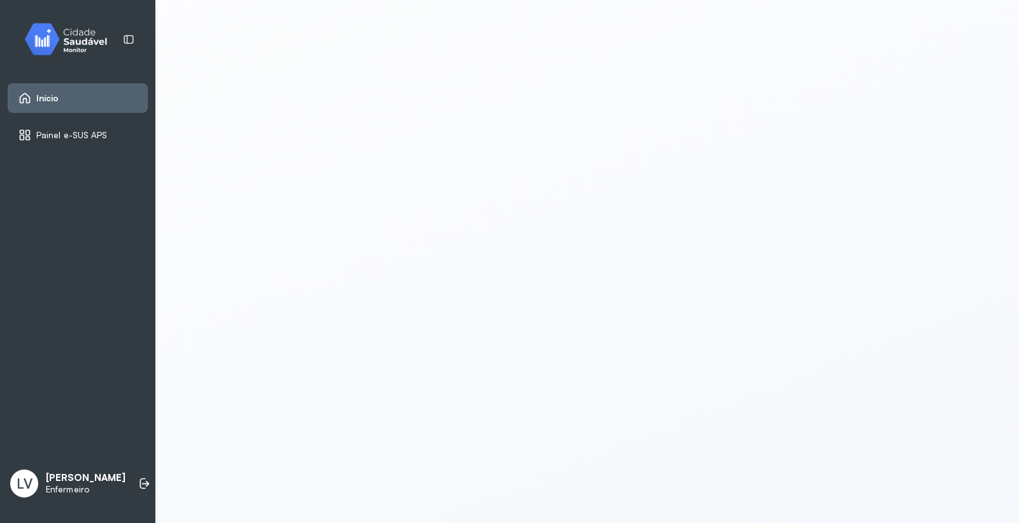
click at [56, 97] on span "Início" at bounding box center [47, 98] width 23 height 11
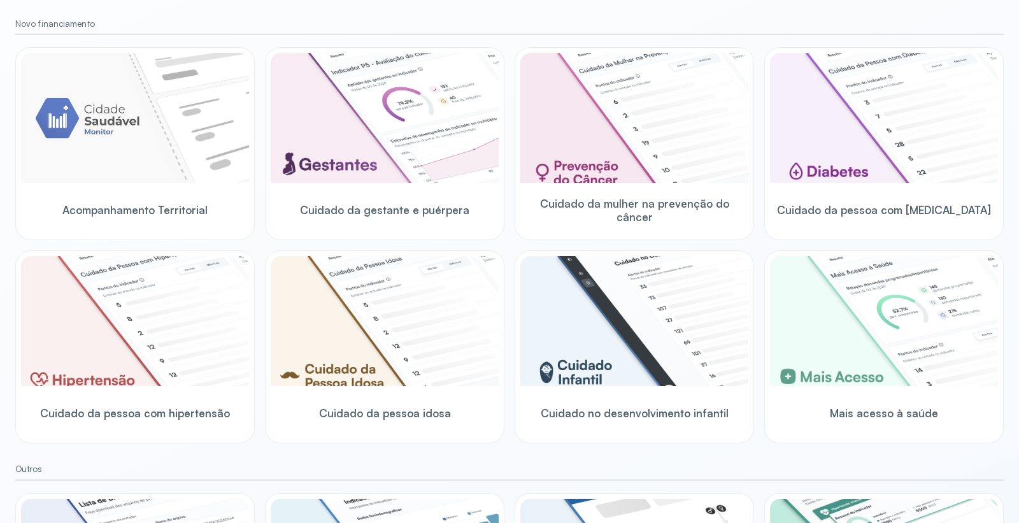
scroll to position [324, 0]
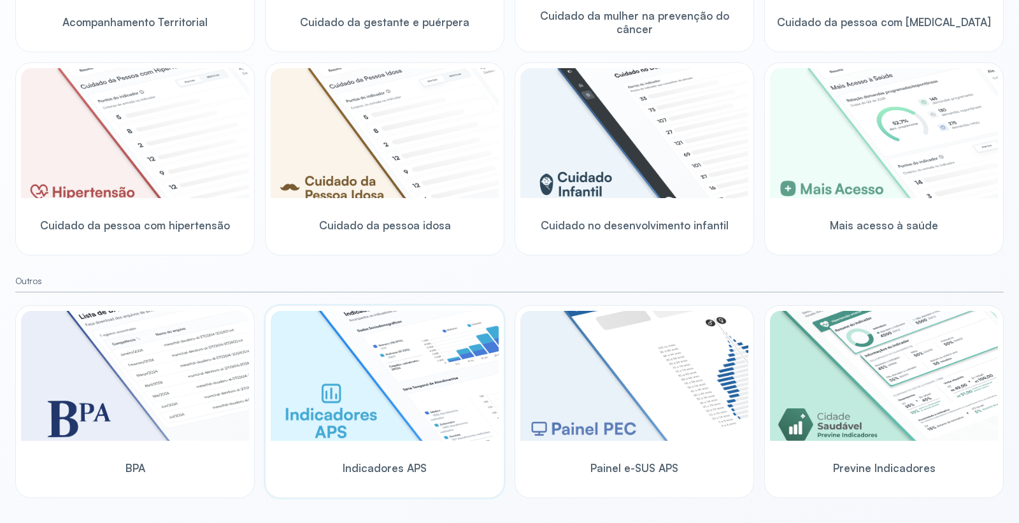
click at [396, 373] on img at bounding box center [385, 376] width 228 height 130
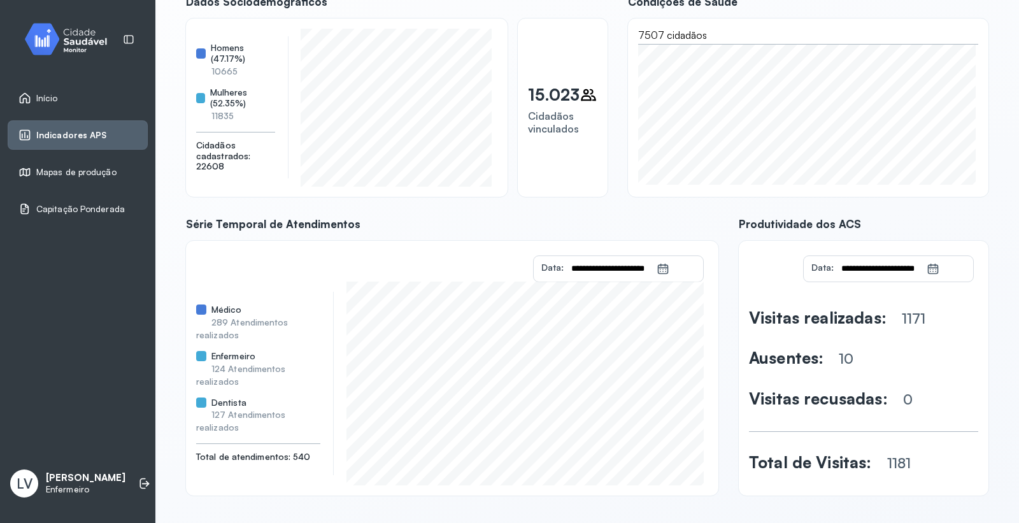
scroll to position [113, 0]
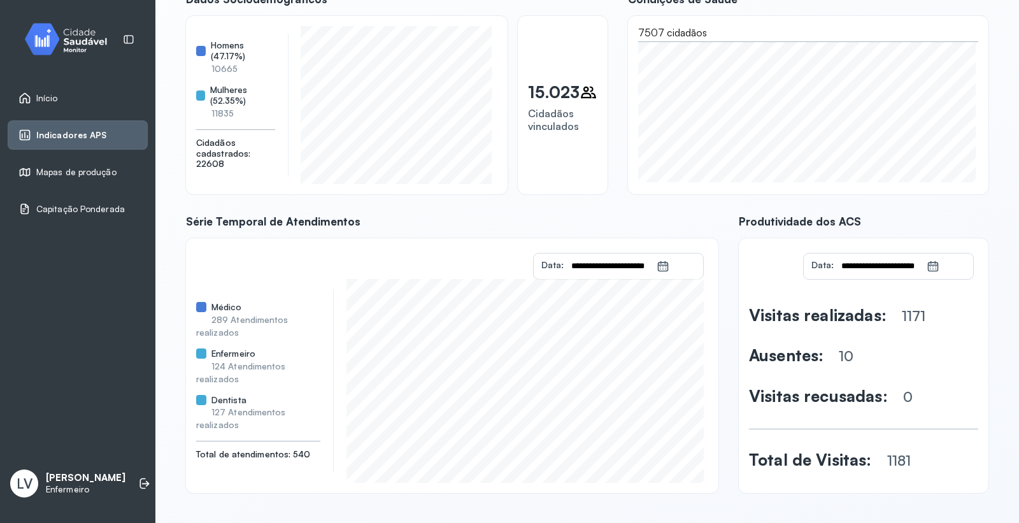
click at [70, 92] on link "Início" at bounding box center [77, 98] width 119 height 13
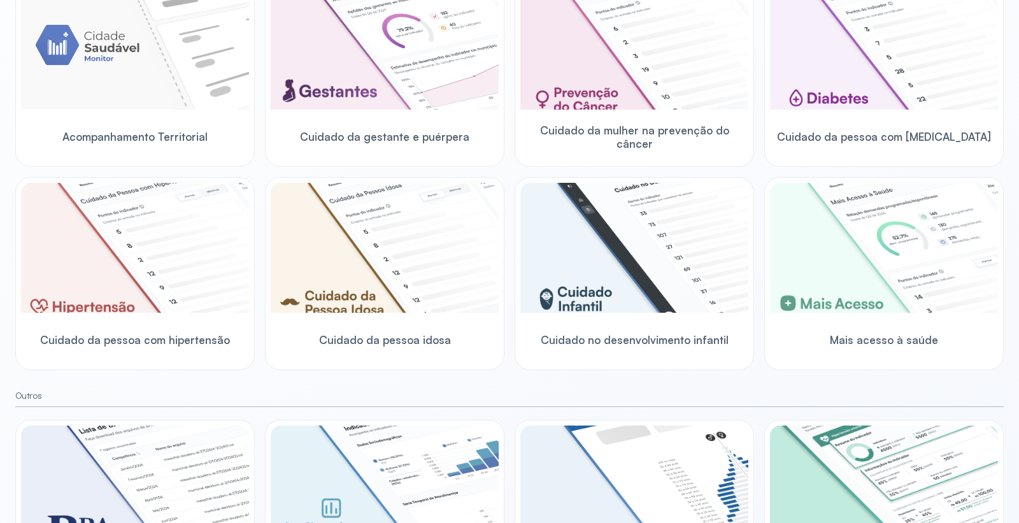
scroll to position [324, 0]
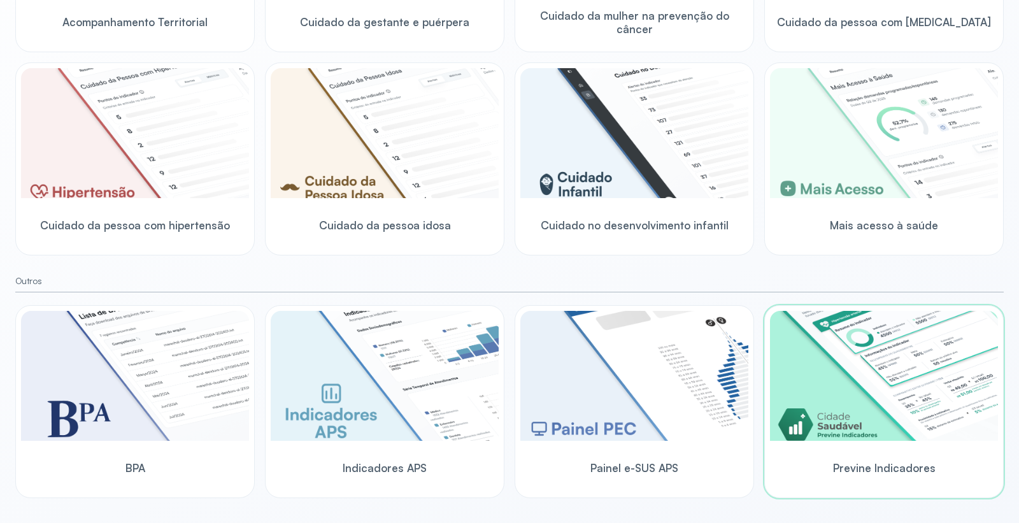
click at [856, 355] on img at bounding box center [884, 376] width 228 height 130
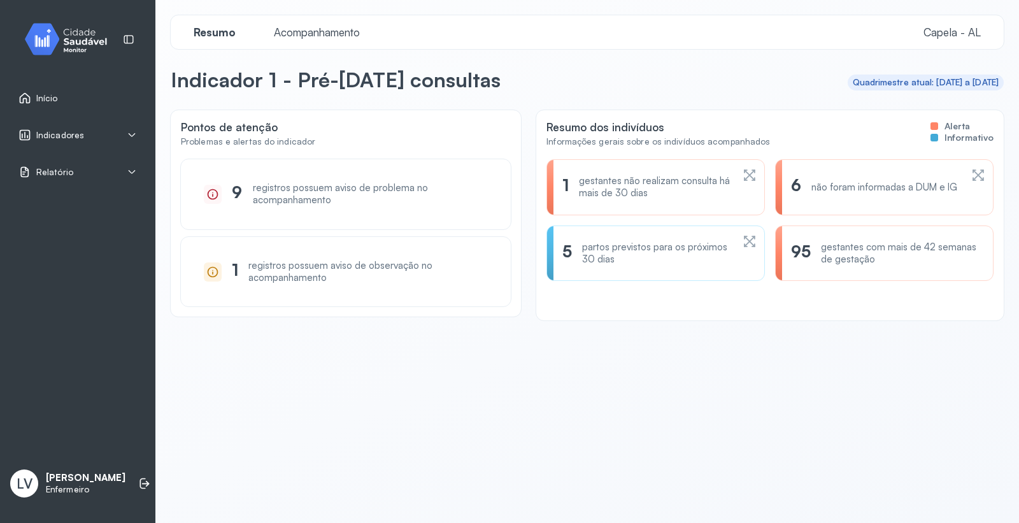
click at [268, 30] on span "Acompanhamento" at bounding box center [316, 31] width 101 height 13
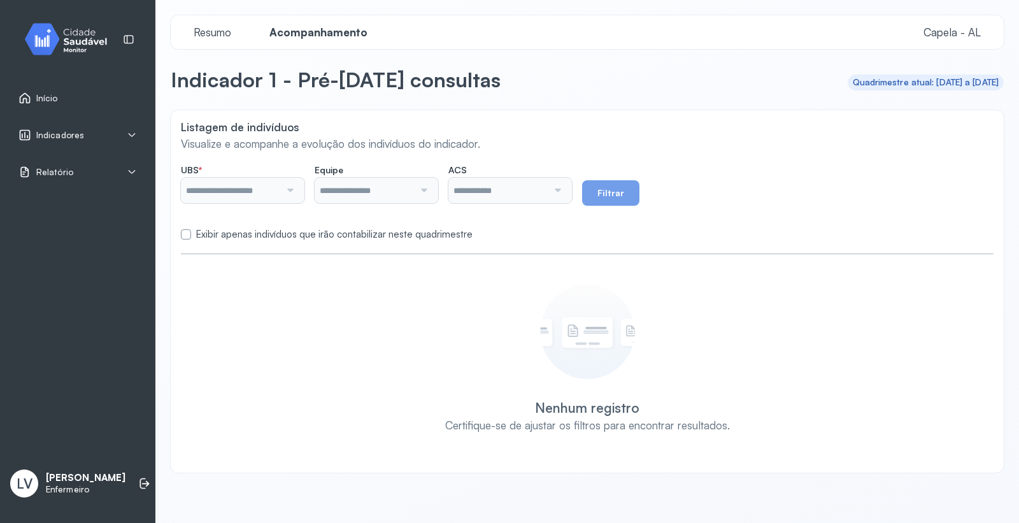
type input "*******"
type input "**********"
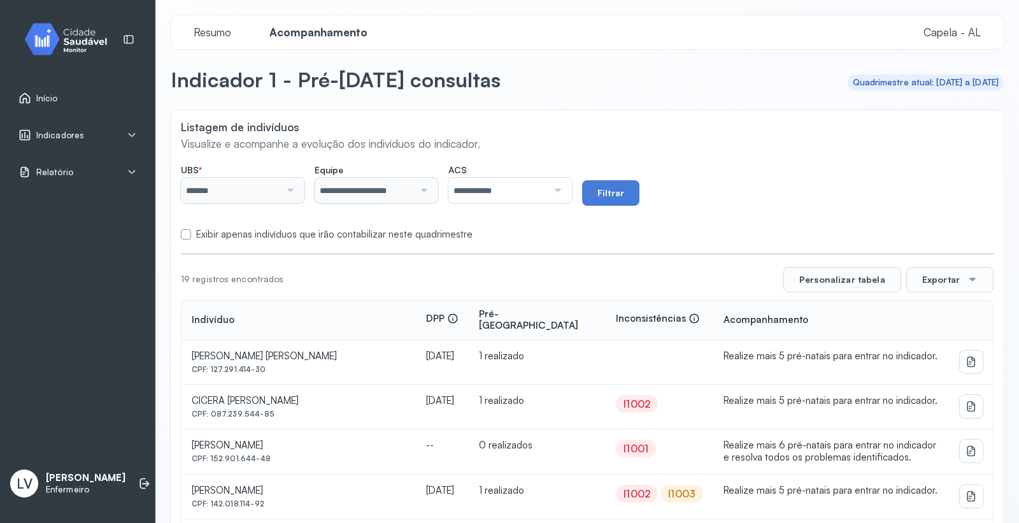
click at [198, 234] on label "Exibir apenas indivíduos que irão contabilizar neste quadrimestre" at bounding box center [334, 235] width 277 height 12
click at [640, 192] on button "Filtrar" at bounding box center [610, 192] width 57 height 25
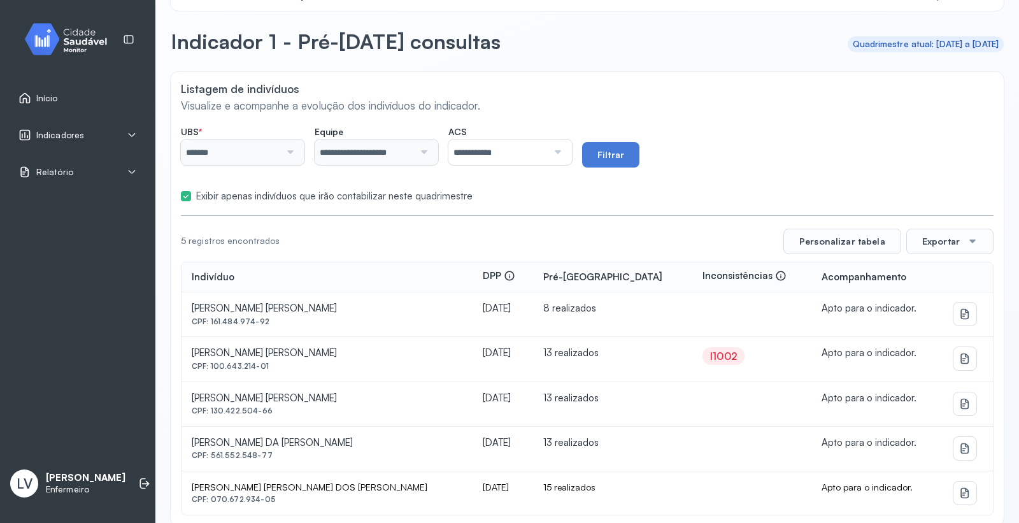
scroll to position [55, 0]
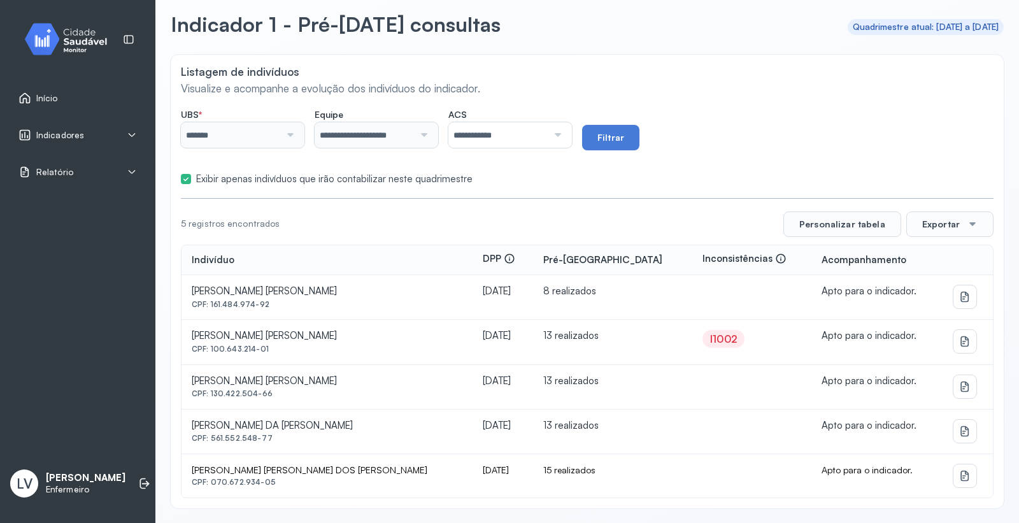
click at [710, 338] on div "I1002" at bounding box center [723, 339] width 27 height 13
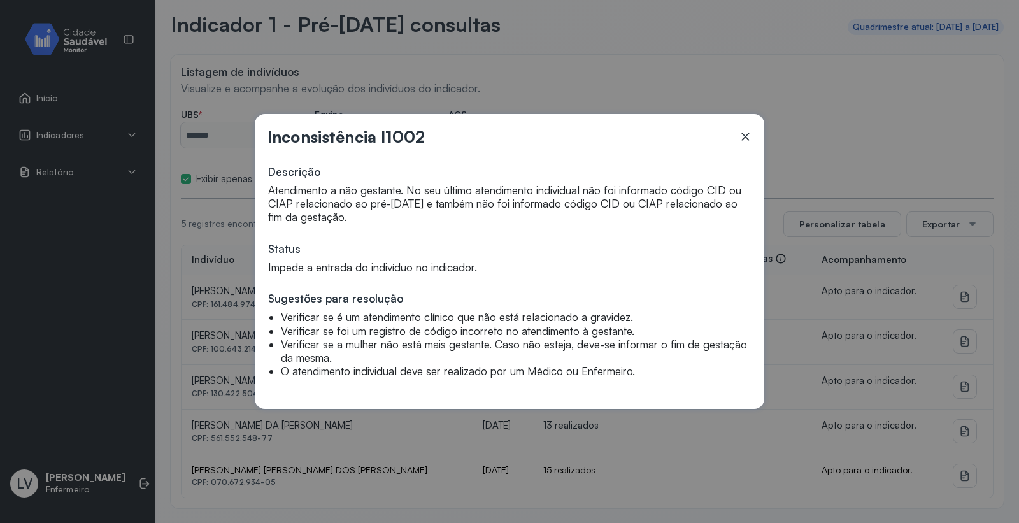
click at [750, 131] on icon at bounding box center [745, 136] width 13 height 13
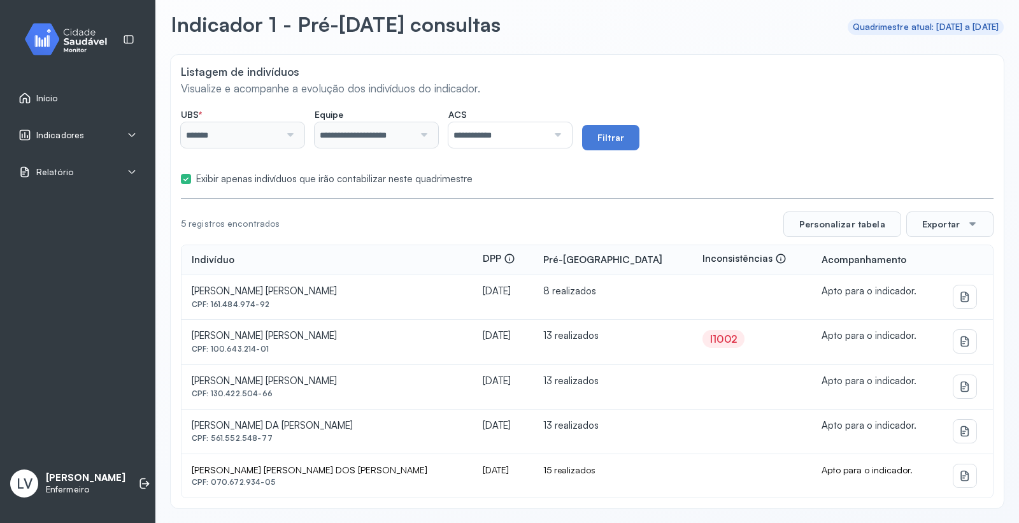
click at [94, 137] on div "Indicadores" at bounding box center [77, 135] width 119 height 13
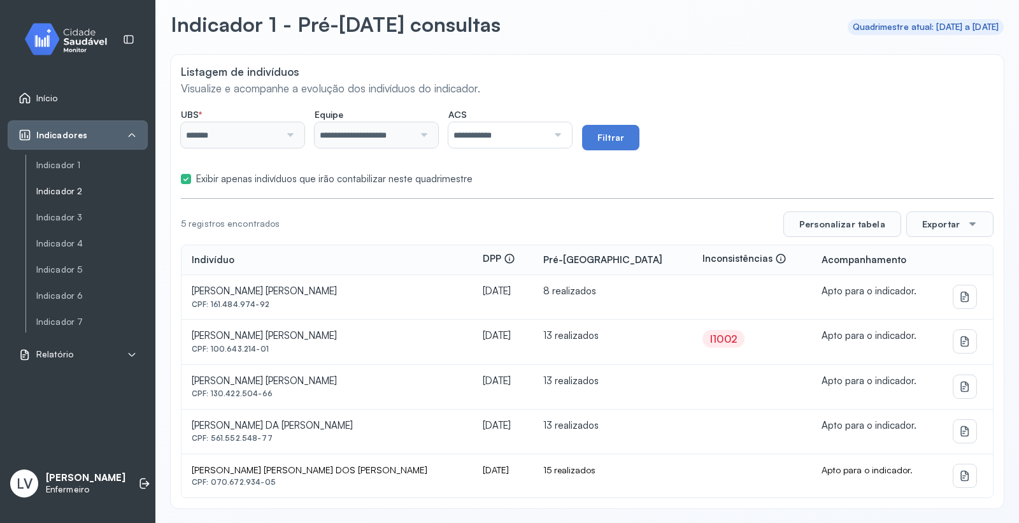
click at [78, 186] on link "Indicador 2" at bounding box center [92, 191] width 112 height 11
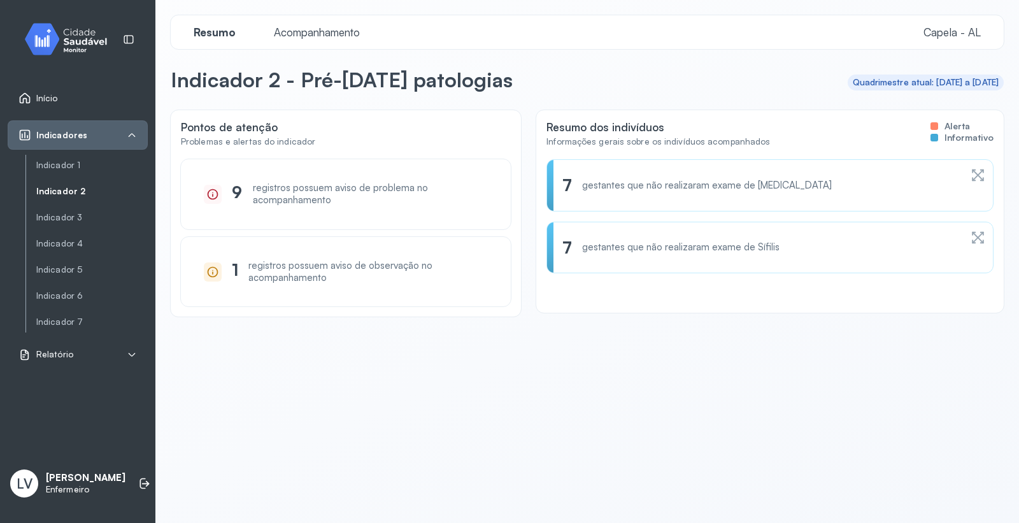
click at [304, 33] on span "Acompanhamento" at bounding box center [316, 31] width 101 height 13
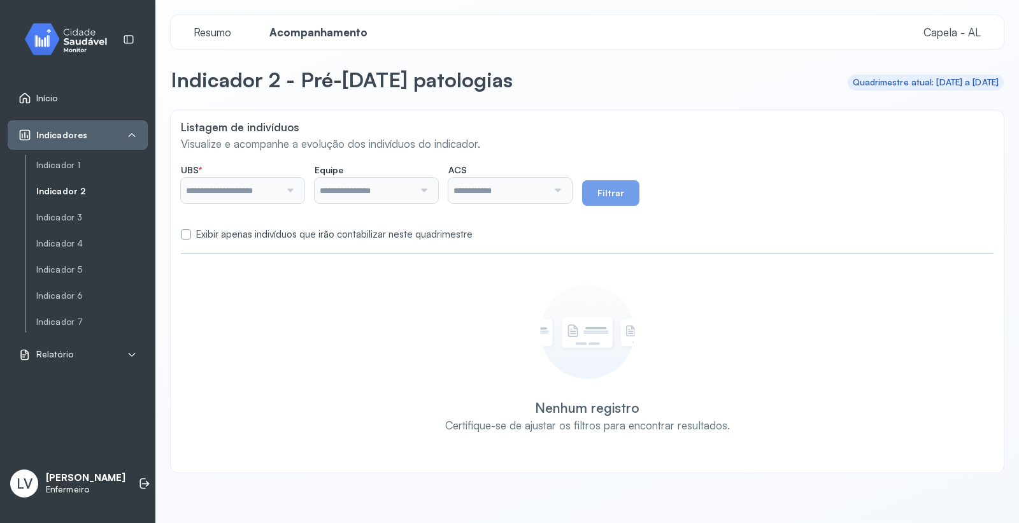
type input "*******"
type input "**********"
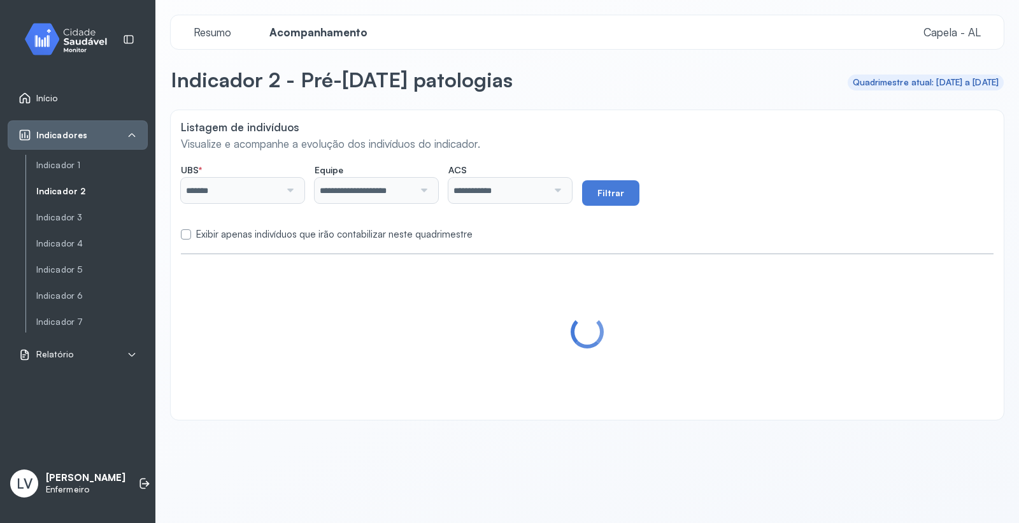
click at [233, 240] on label "Exibir apenas indivíduos que irão contabilizar neste quadrimestre" at bounding box center [334, 235] width 277 height 12
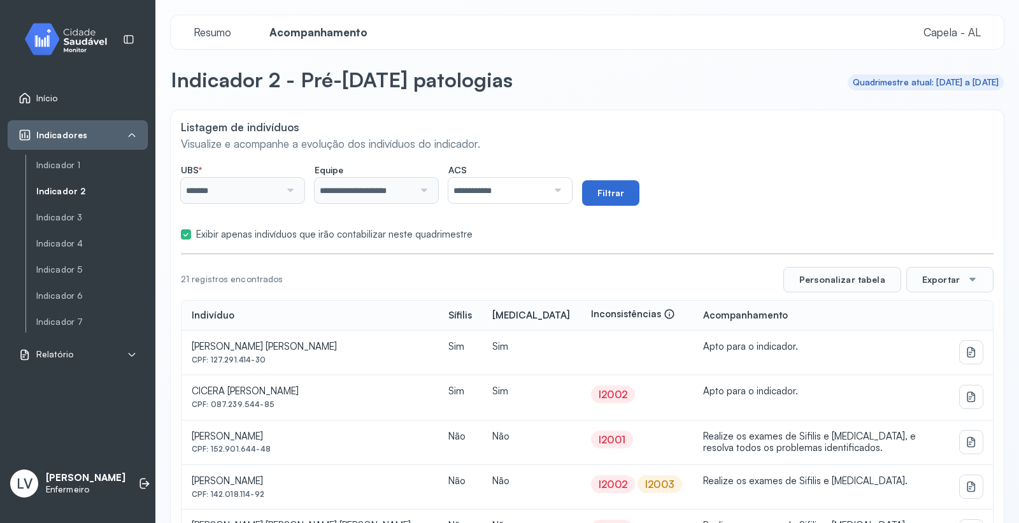
click at [640, 189] on button "Filtrar" at bounding box center [610, 192] width 57 height 25
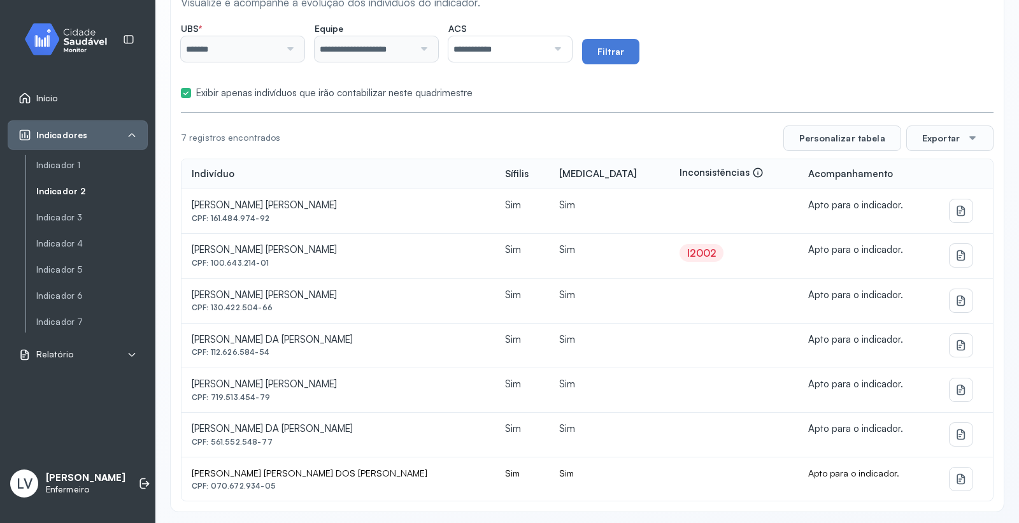
scroll to position [145, 0]
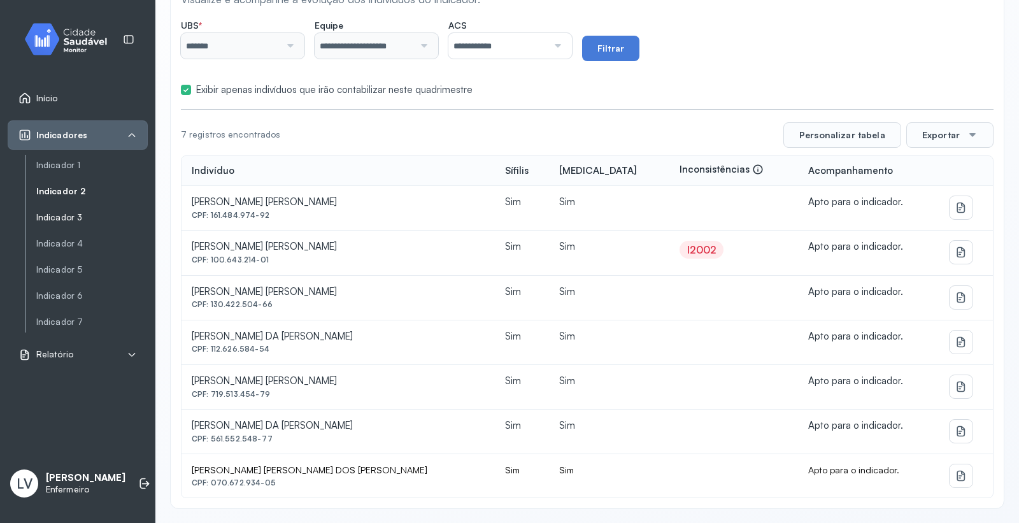
click at [75, 213] on link "Indicador 3" at bounding box center [92, 217] width 112 height 11
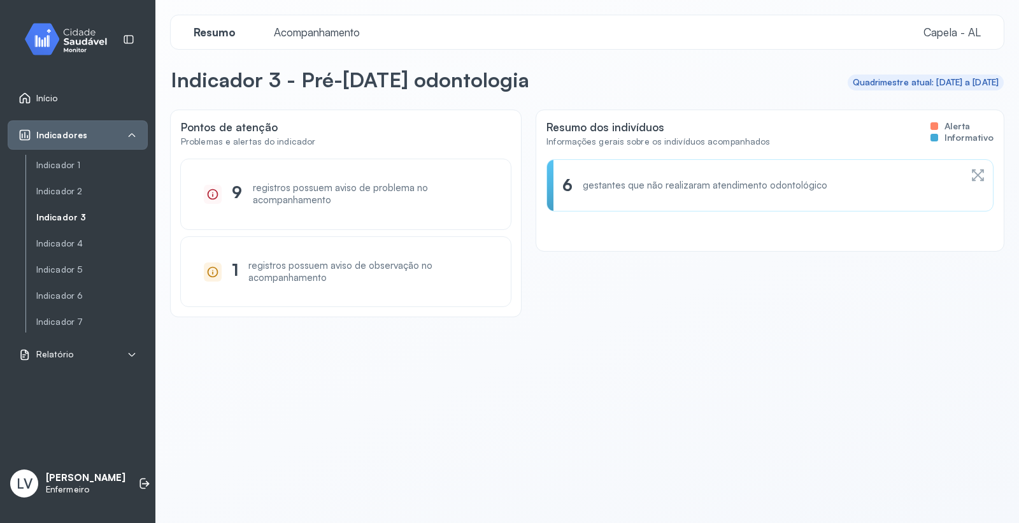
click at [387, 32] on div "Resumo Acompanhamento Capela - [GEOGRAPHIC_DATA]" at bounding box center [587, 31] width 813 height 13
click at [311, 29] on span "Acompanhamento" at bounding box center [316, 31] width 101 height 13
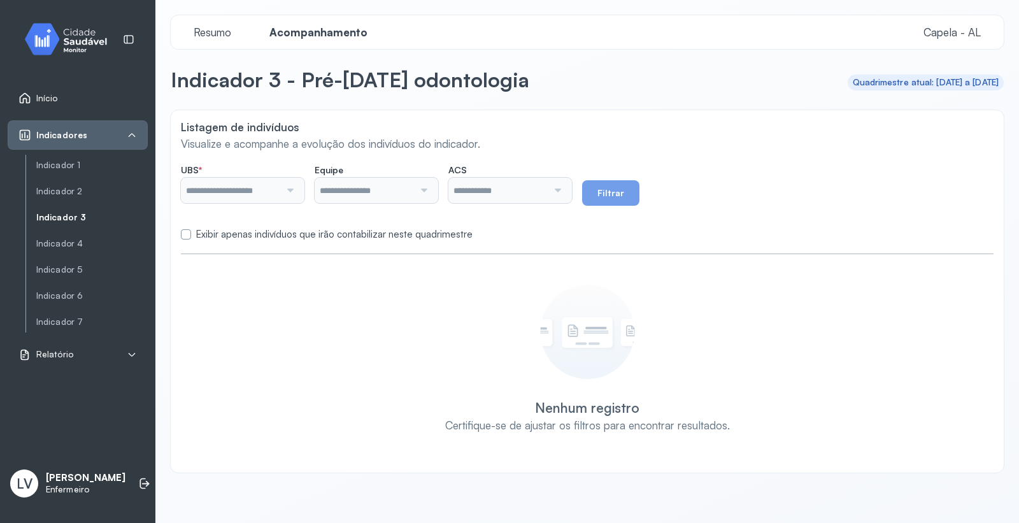
type input "*******"
type input "**********"
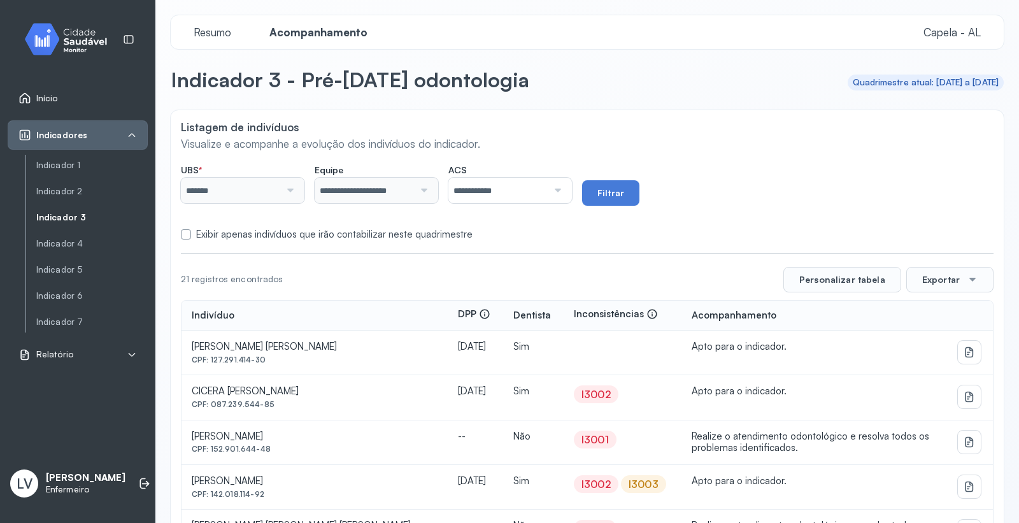
click at [190, 233] on label at bounding box center [186, 234] width 10 height 10
click at [640, 198] on button "Filtrar" at bounding box center [610, 192] width 57 height 25
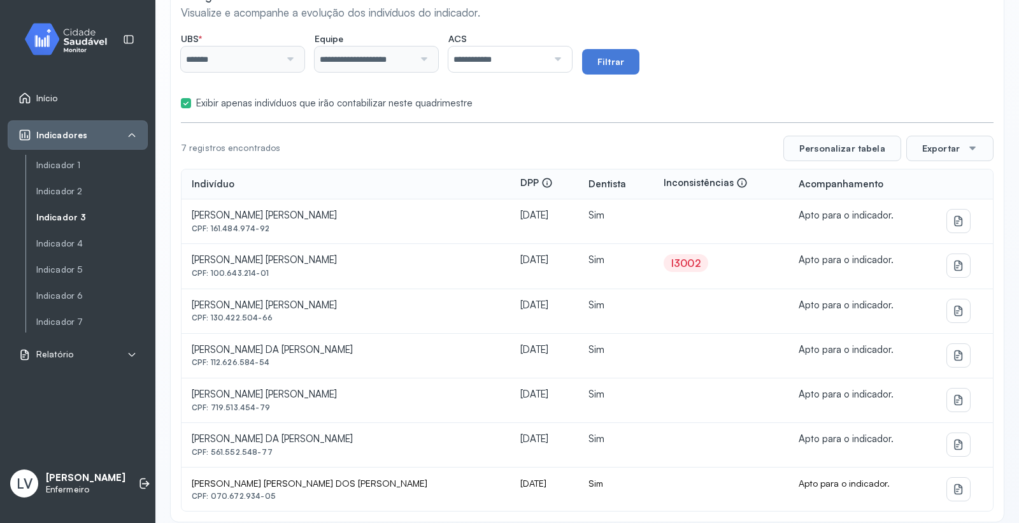
scroll to position [145, 0]
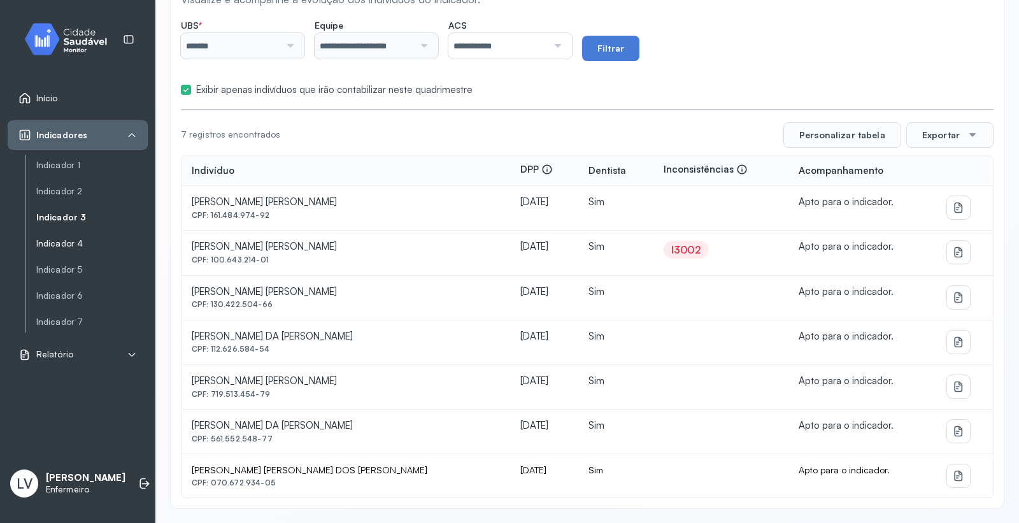
click at [72, 246] on link "Indicador 4" at bounding box center [92, 243] width 112 height 11
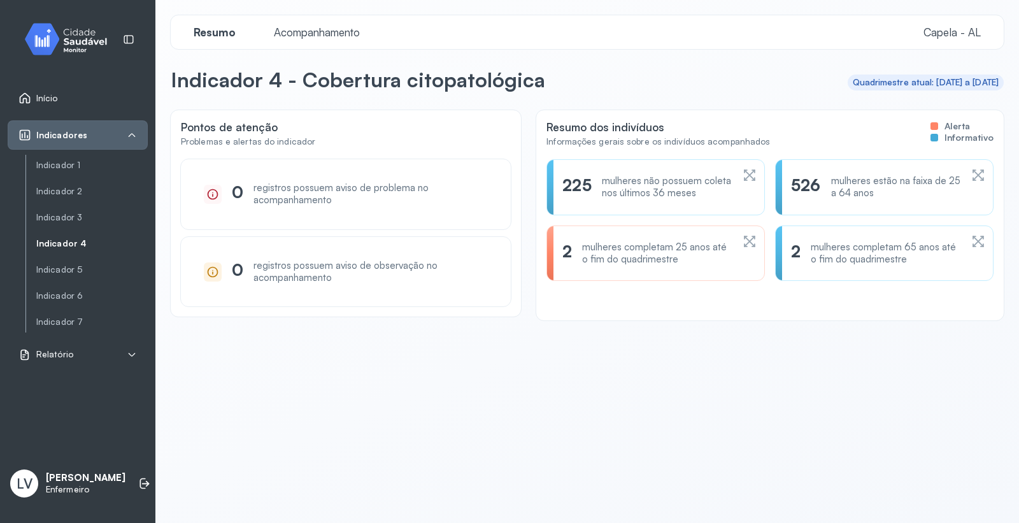
click at [301, 32] on span "Acompanhamento" at bounding box center [316, 31] width 101 height 13
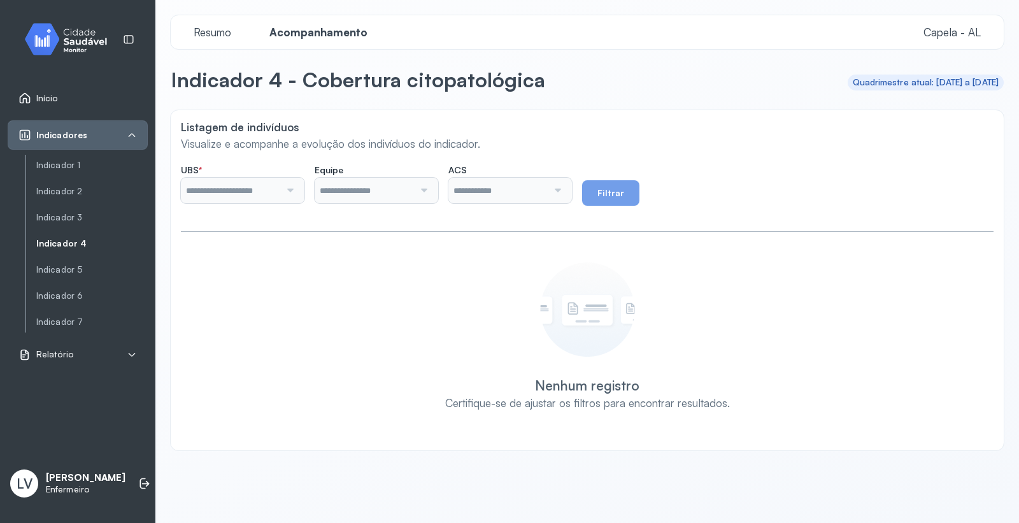
type input "*******"
type input "**********"
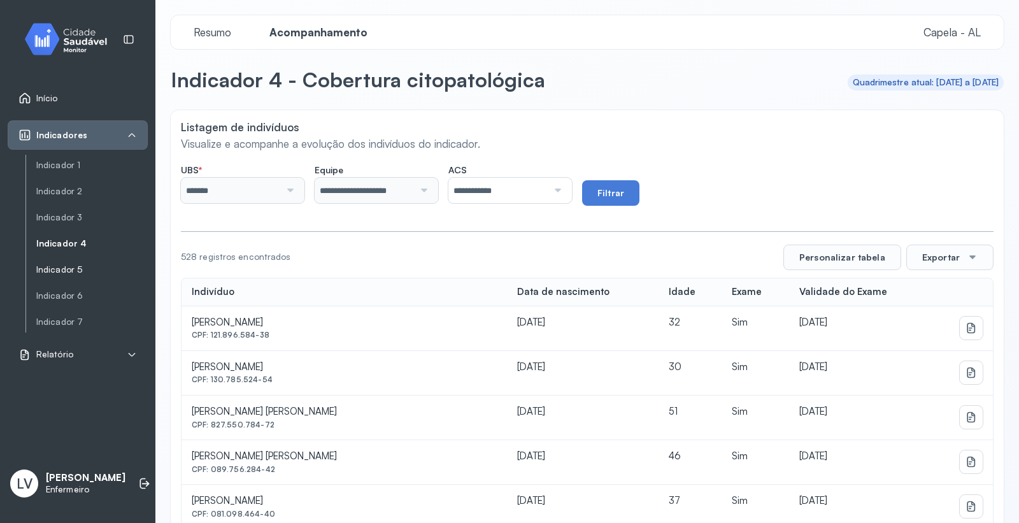
click at [73, 264] on link "Indicador 5" at bounding box center [92, 269] width 112 height 11
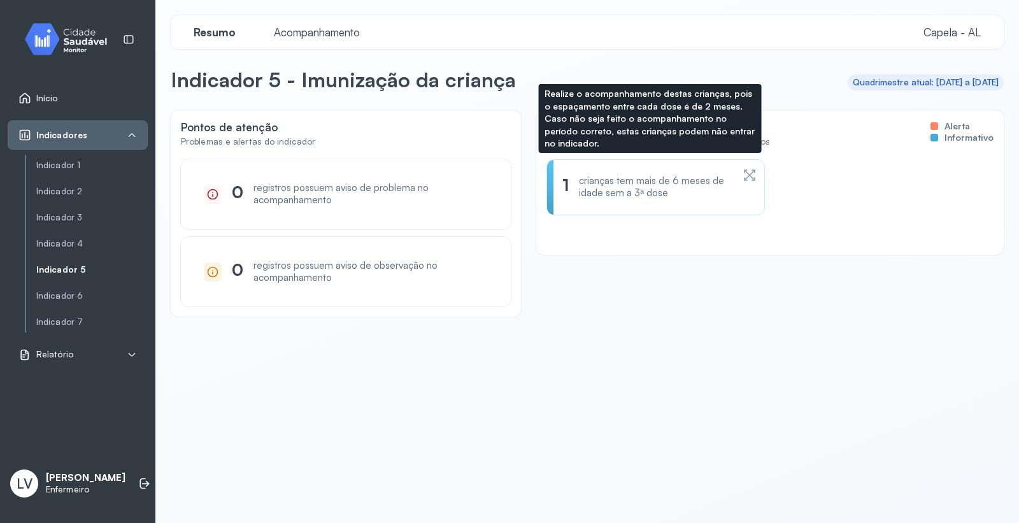
click at [638, 161] on div "1 crianças tem mais de 6 meses de idade sem a 3ª dose" at bounding box center [656, 187] width 219 height 56
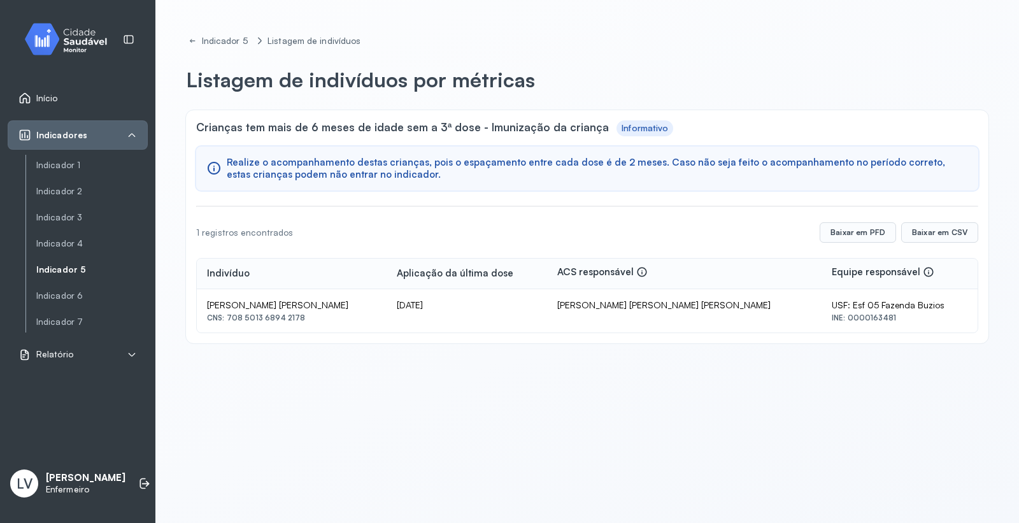
click at [64, 266] on link "Indicador 5" at bounding box center [92, 269] width 112 height 11
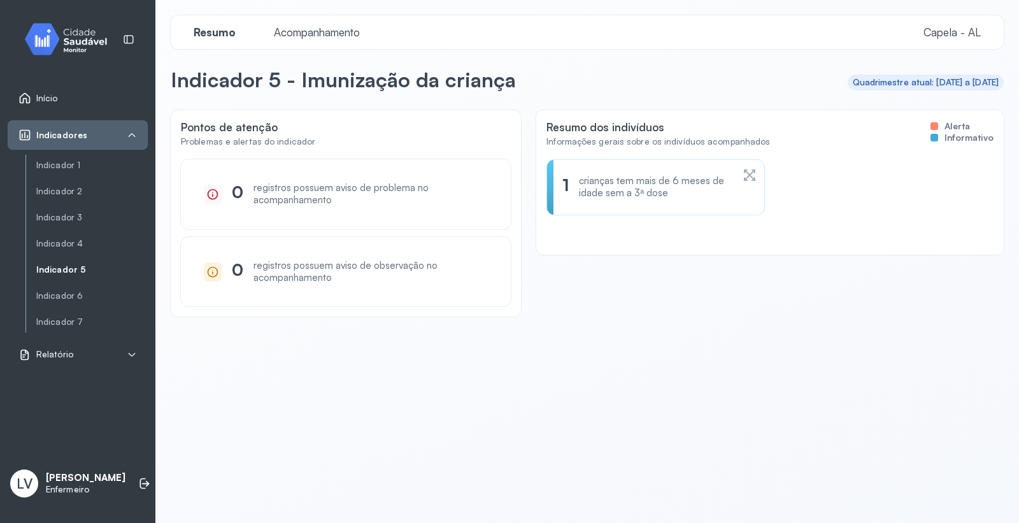
click at [612, 171] on div "1 crianças tem mais de 6 meses de idade sem a 3ª dose" at bounding box center [656, 187] width 219 height 56
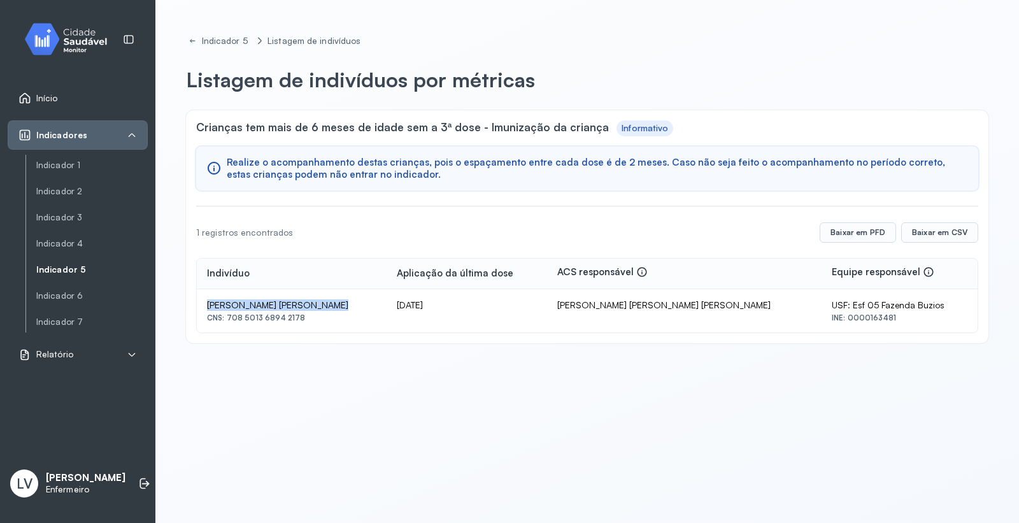
drag, startPoint x: 328, startPoint y: 301, endPoint x: 196, endPoint y: 303, distance: 131.9
click at [197, 303] on td "[PERSON_NAME] [PERSON_NAME] CNS: 708 5013 6894 2178" at bounding box center [292, 310] width 190 height 43
copy div "[PERSON_NAME] [PERSON_NAME]"
click at [82, 296] on link "Indicador 6" at bounding box center [92, 296] width 112 height 11
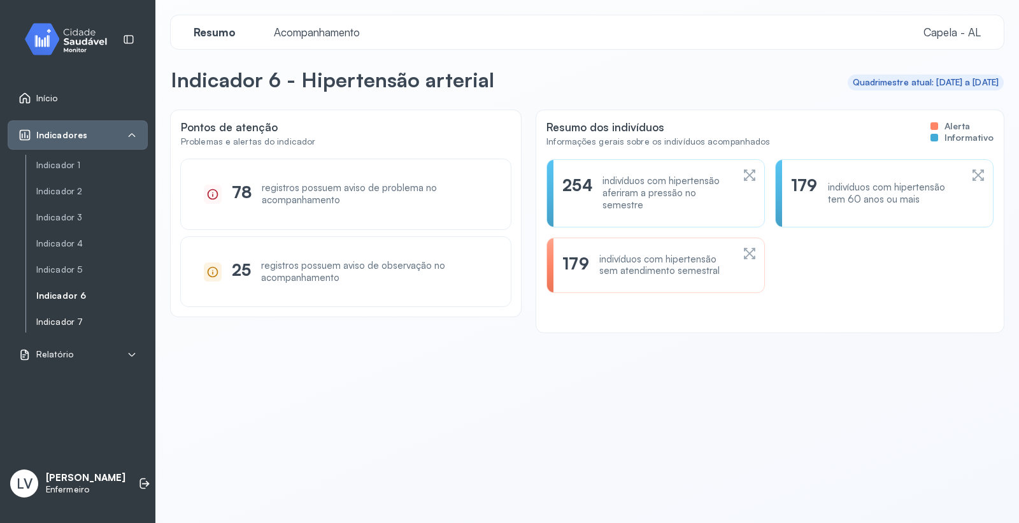
click at [69, 319] on link "Indicador 7" at bounding box center [92, 322] width 112 height 11
